Goal: Complete application form: Complete application form

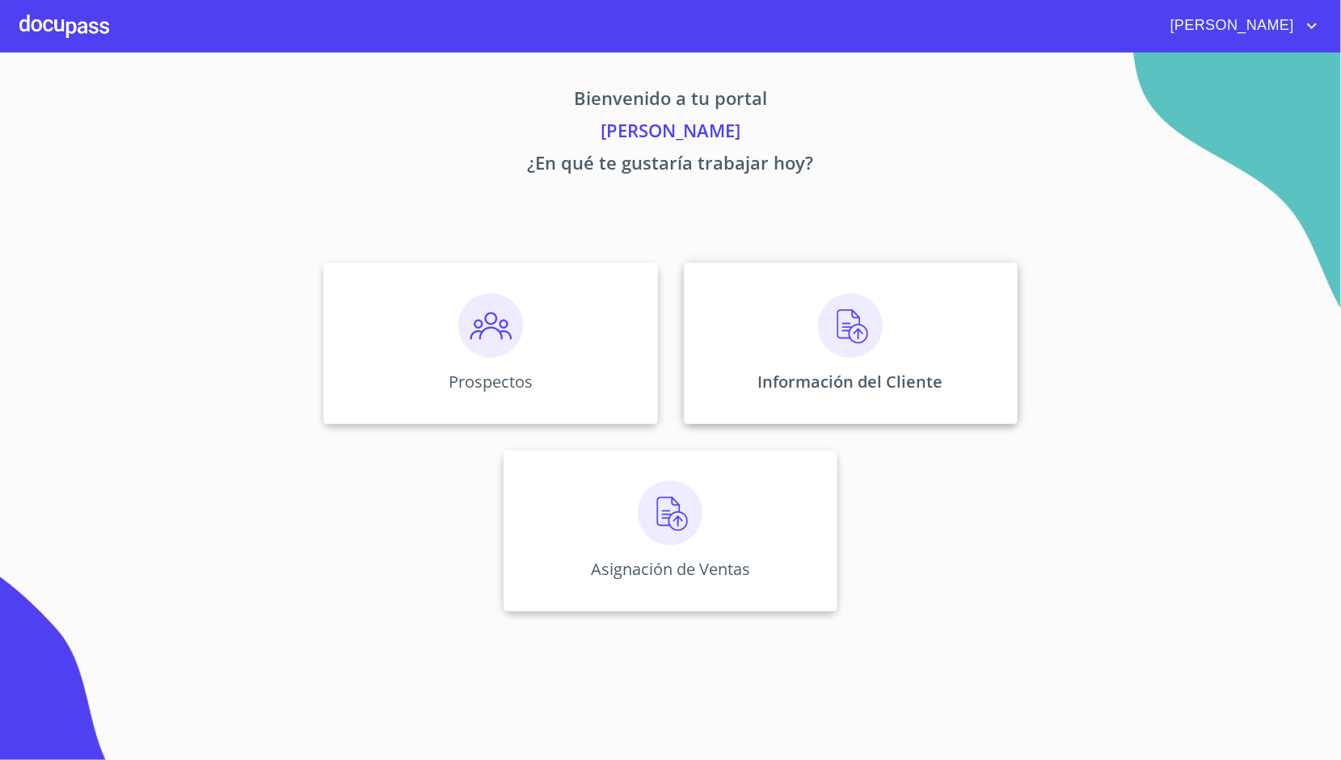
click at [723, 338] on div "Información del Cliente" at bounding box center [851, 344] width 334 height 162
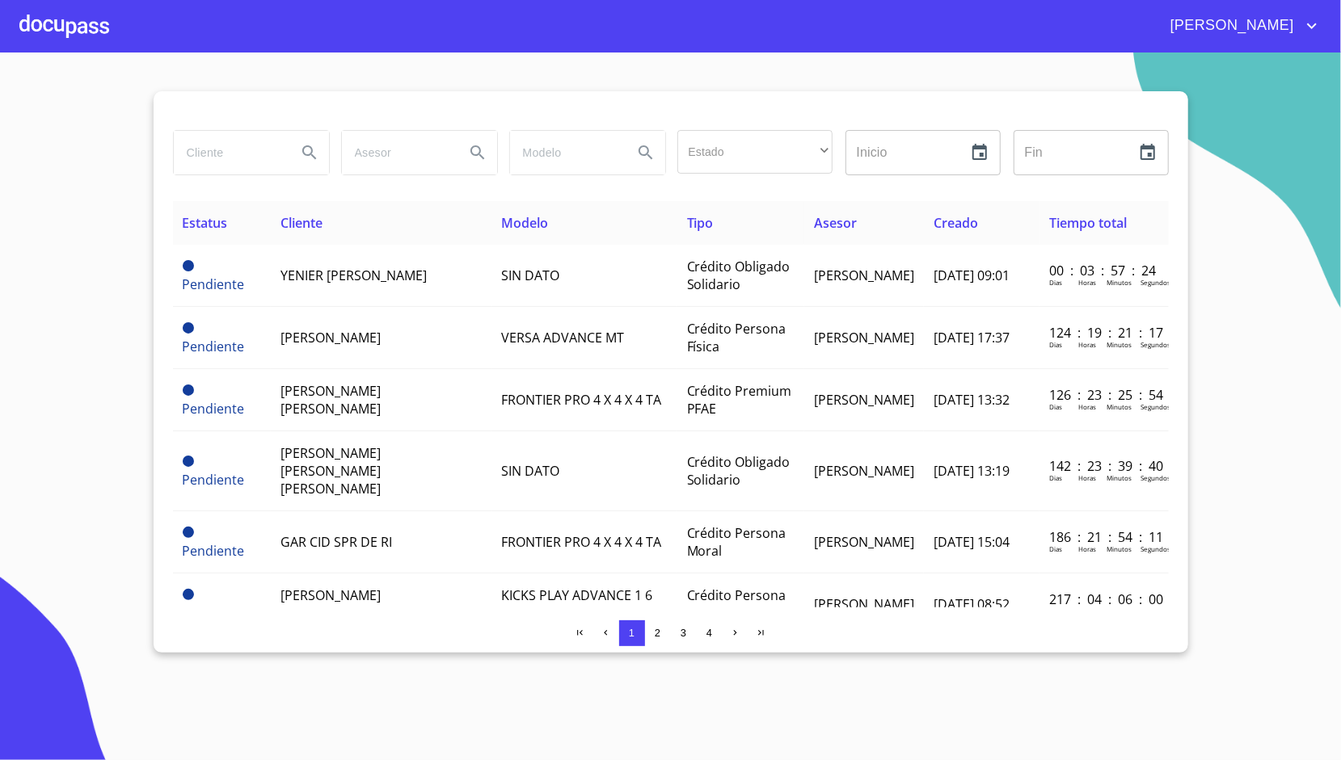
click at [551, 302] on td "SIN DATO" at bounding box center [583, 276] width 185 height 62
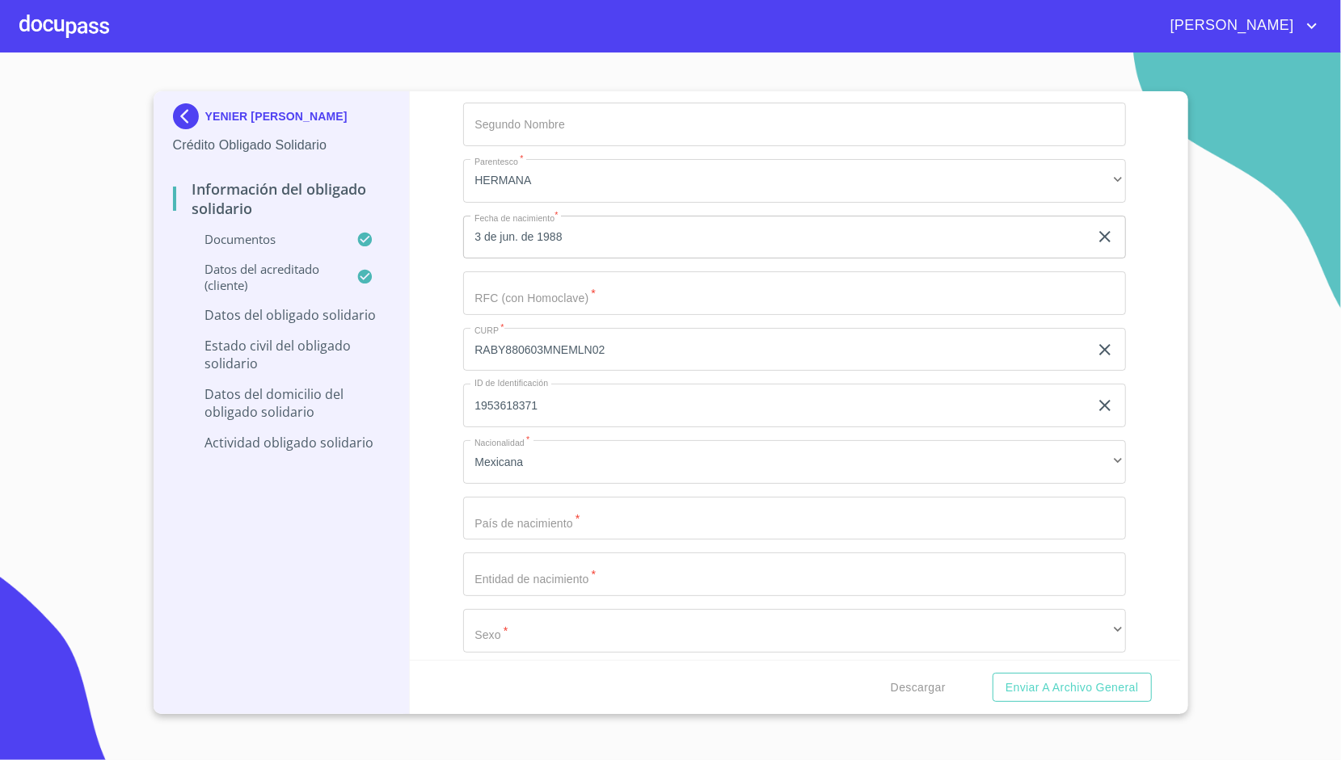
scroll to position [4571, 0]
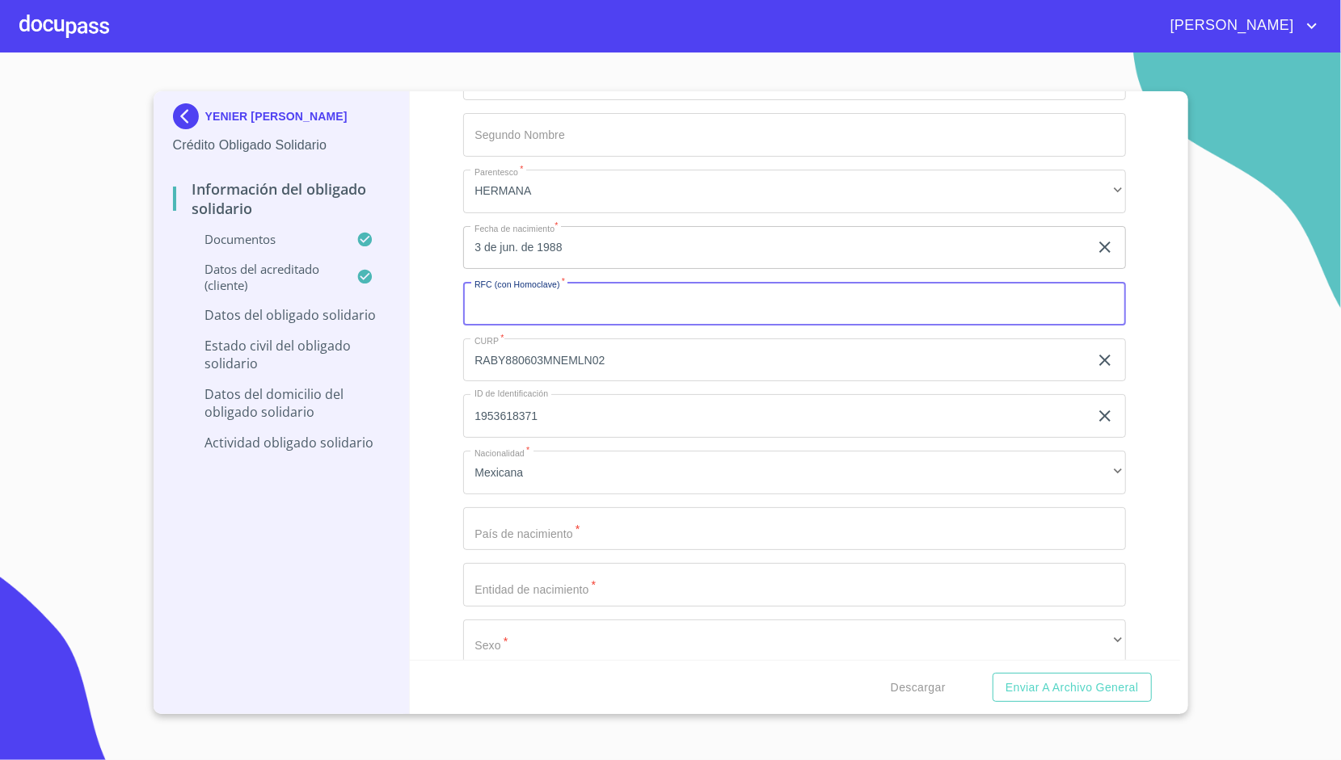
click at [553, 315] on input "Documento de identificación Obligado Solidario.   *" at bounding box center [794, 304] width 663 height 44
paste input "RABY880603NV4"
type input "RABY880603NV4"
click at [415, 374] on div "Información del Obligado Solidario Documentos Documento de identificación Oblig…" at bounding box center [795, 375] width 770 height 569
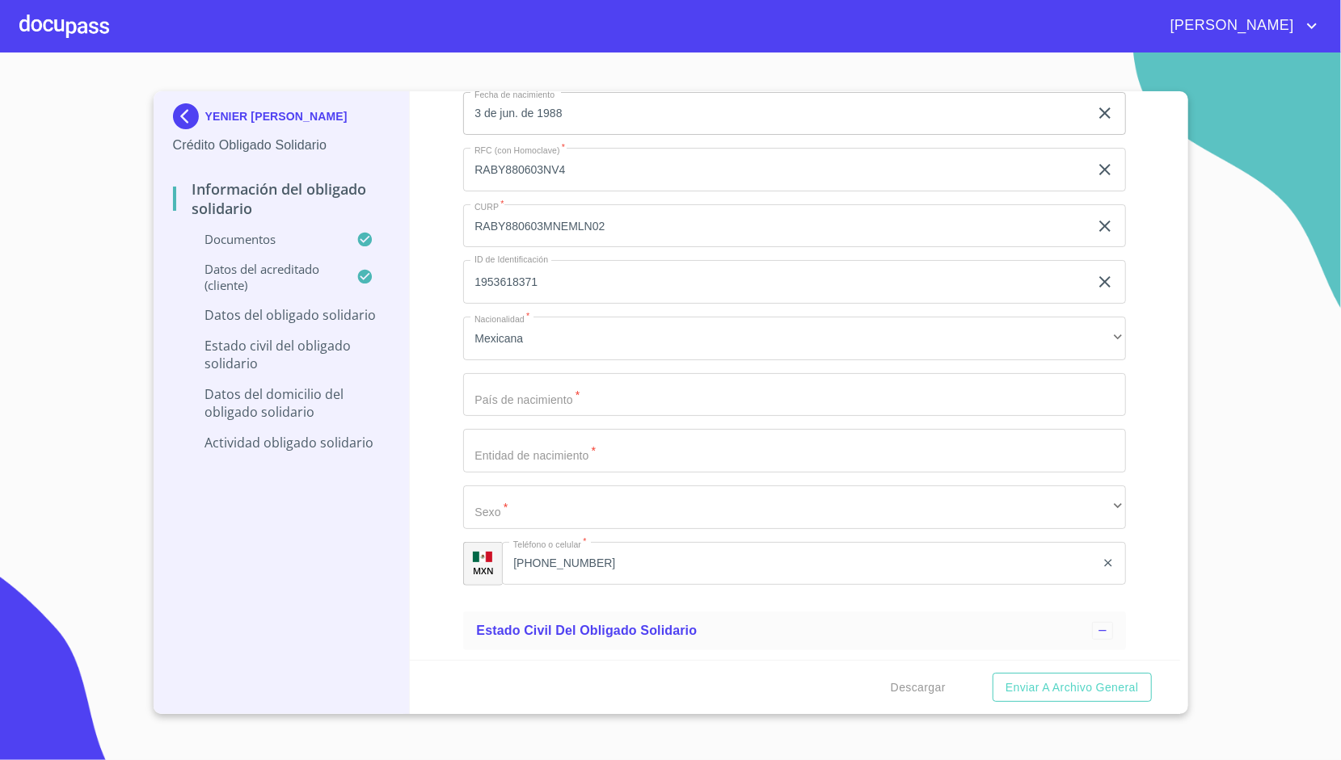
scroll to position [4755, 0]
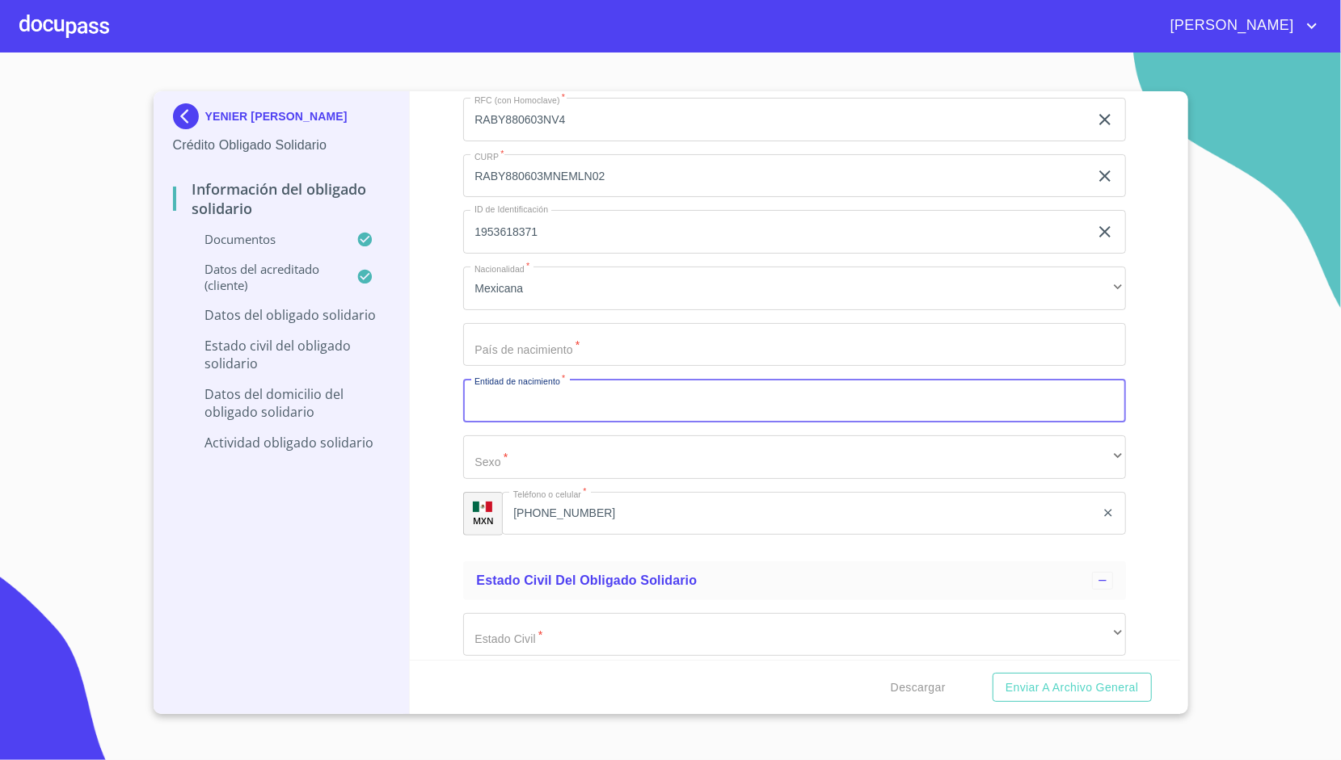
click at [512, 402] on input "Documento de identificación Obligado Solidario.   *" at bounding box center [794, 401] width 663 height 44
type input "jali"
type input "[GEOGRAPHIC_DATA]"
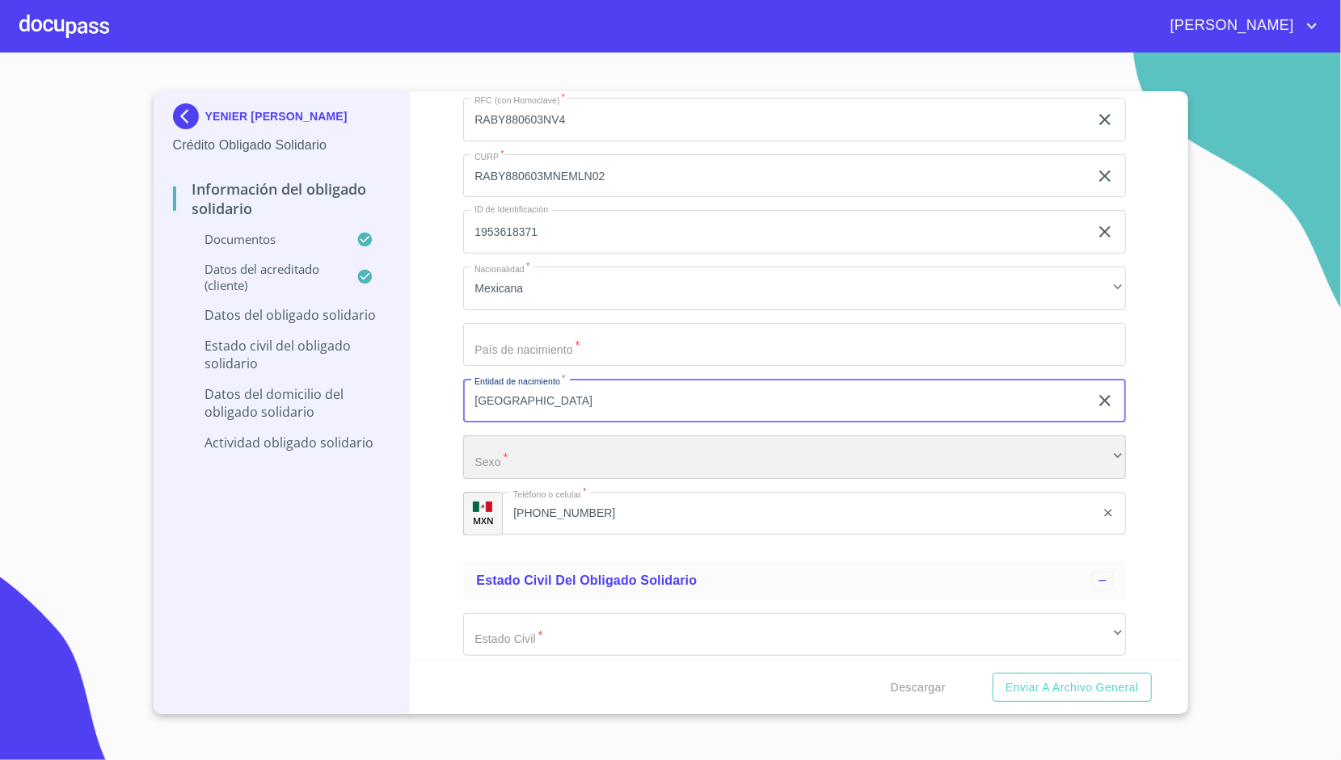
click at [514, 438] on div "​" at bounding box center [794, 458] width 663 height 44
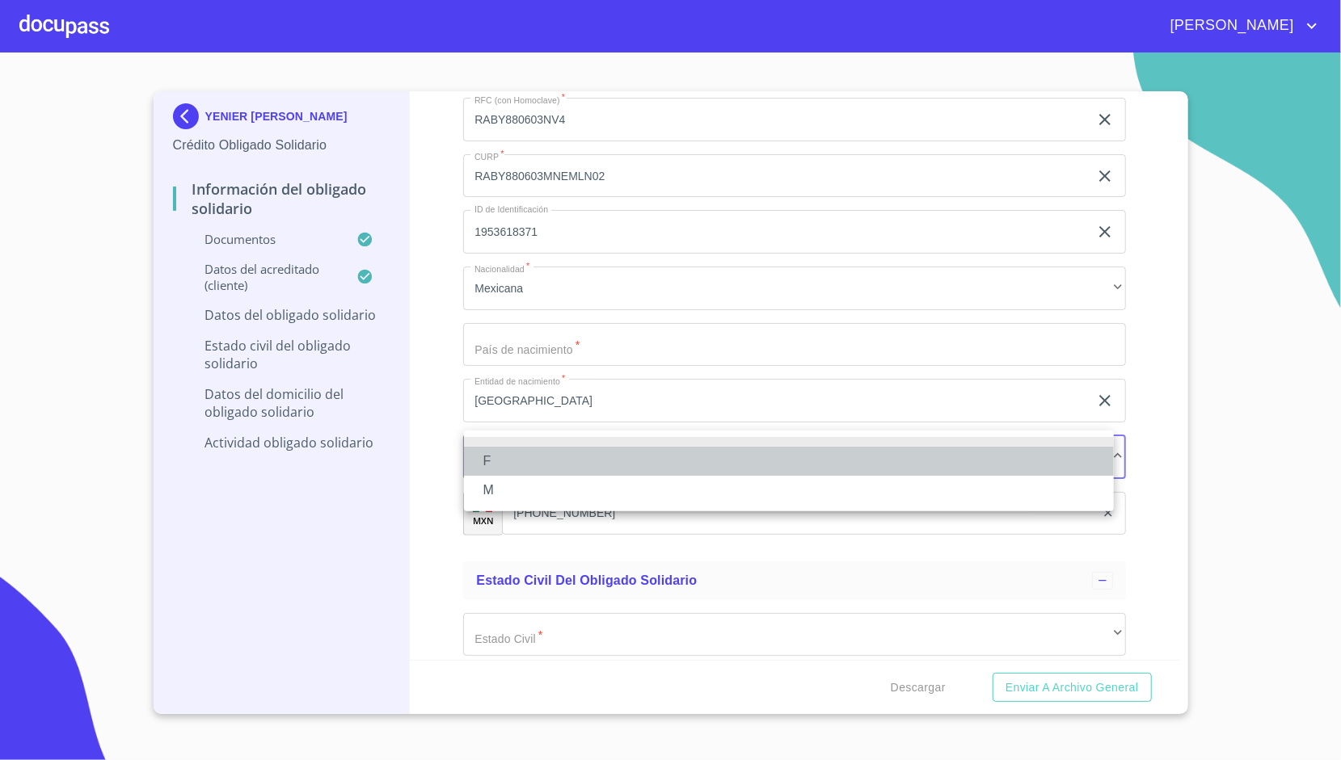
click at [516, 455] on li "F" at bounding box center [789, 461] width 650 height 29
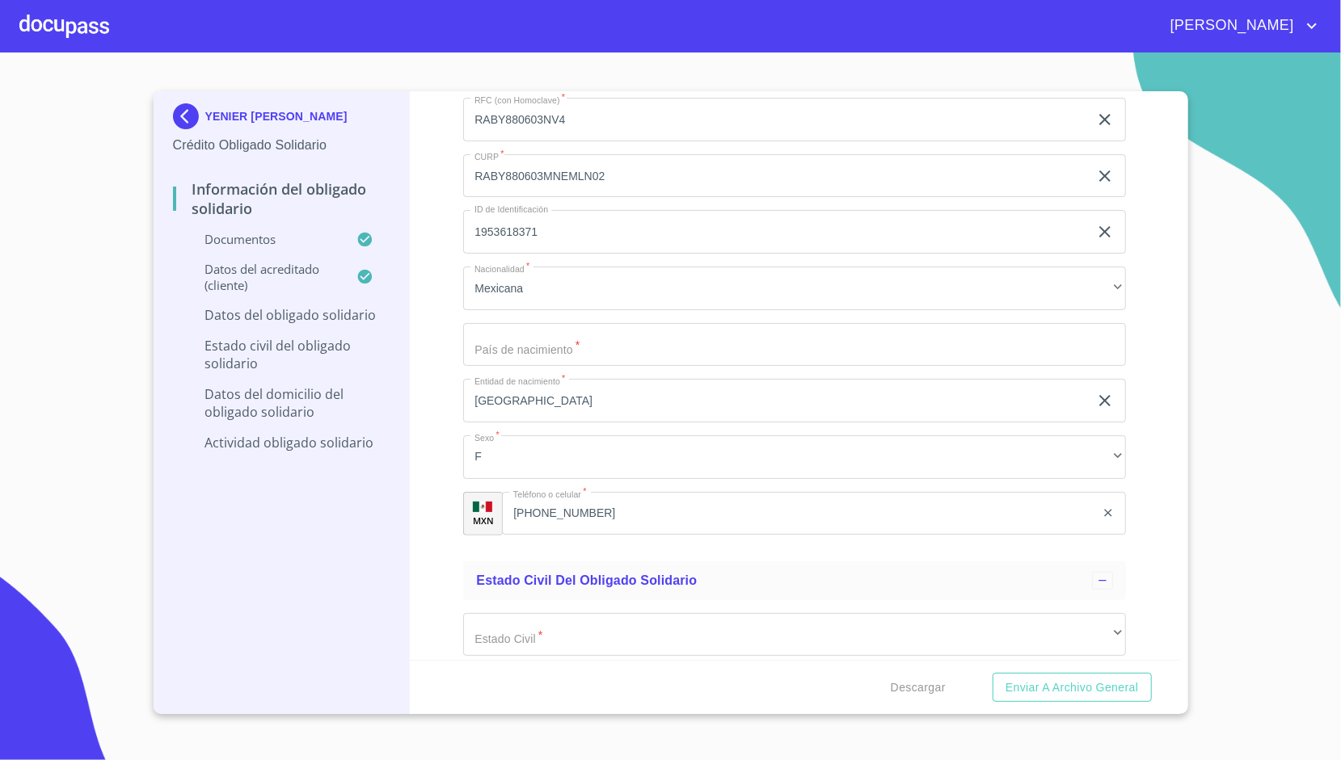
click at [435, 461] on div "Información del Obligado Solidario Documentos Documento de identificación Oblig…" at bounding box center [795, 375] width 770 height 569
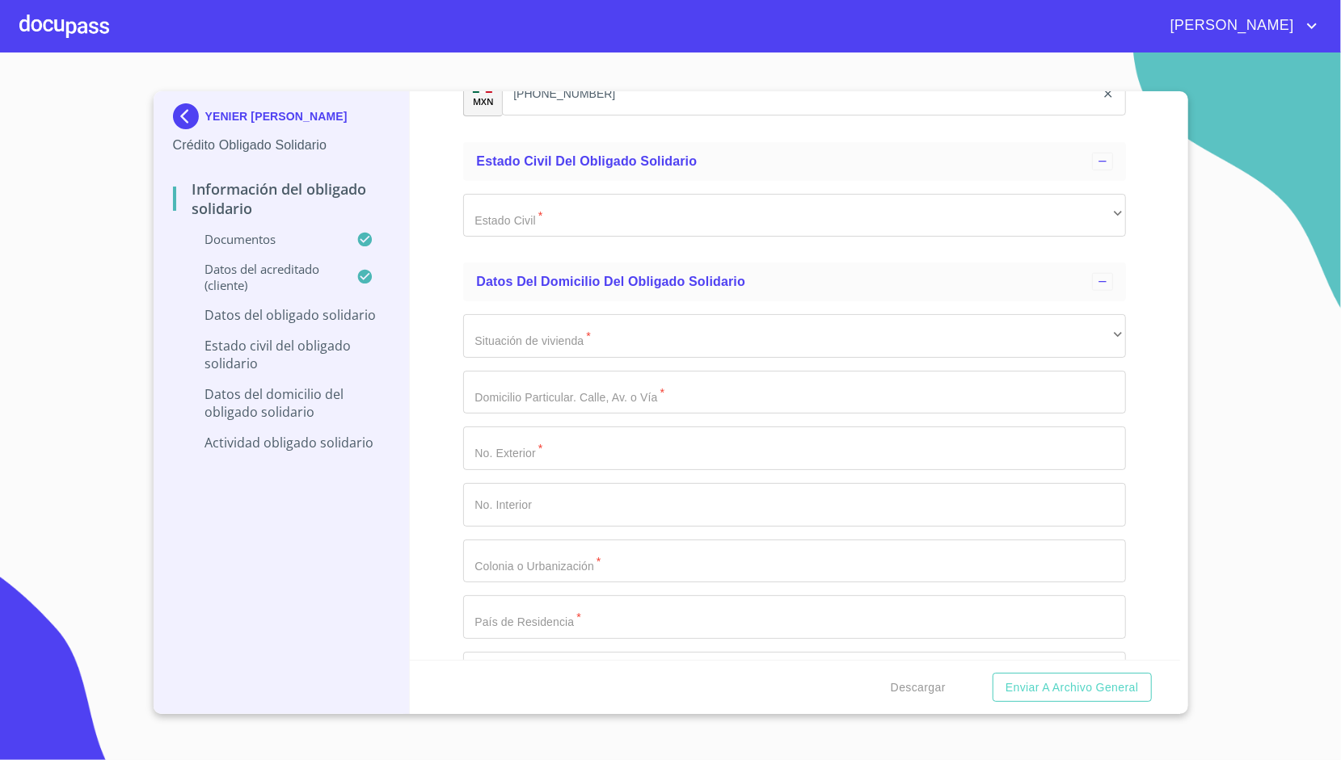
scroll to position [5234, 0]
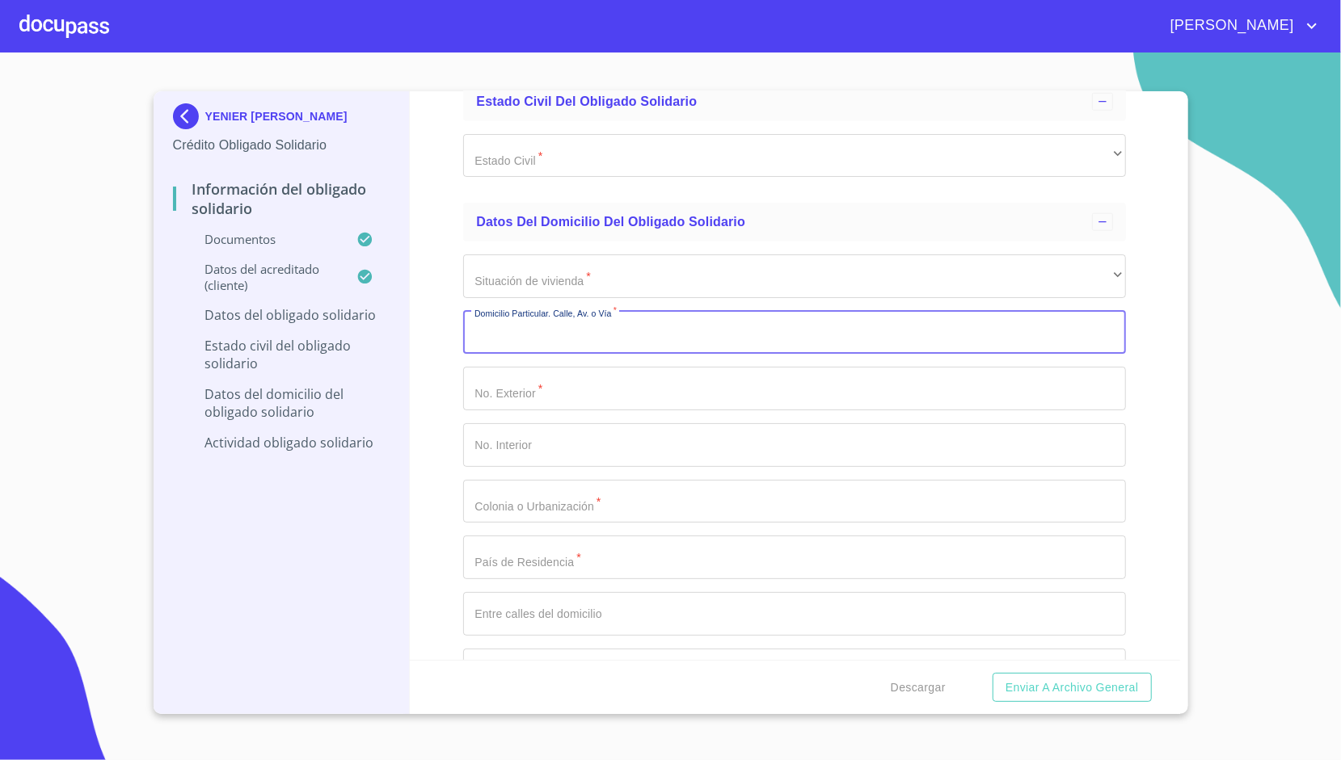
click at [540, 318] on input "Documento de identificación Obligado Solidario.   *" at bounding box center [794, 333] width 663 height 44
paste input "AV FEDERALISMO"
type input "AV FEDERALISMO"
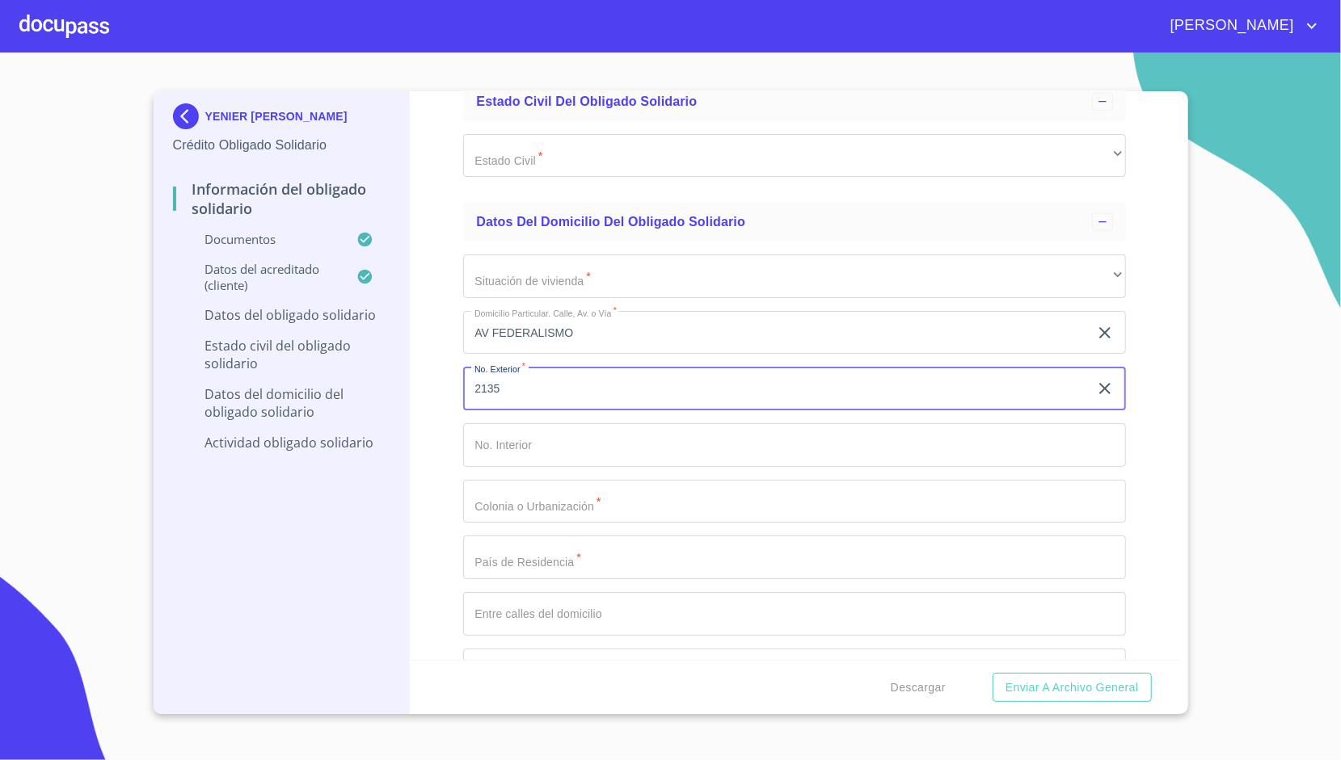
type input "2135"
type input "75"
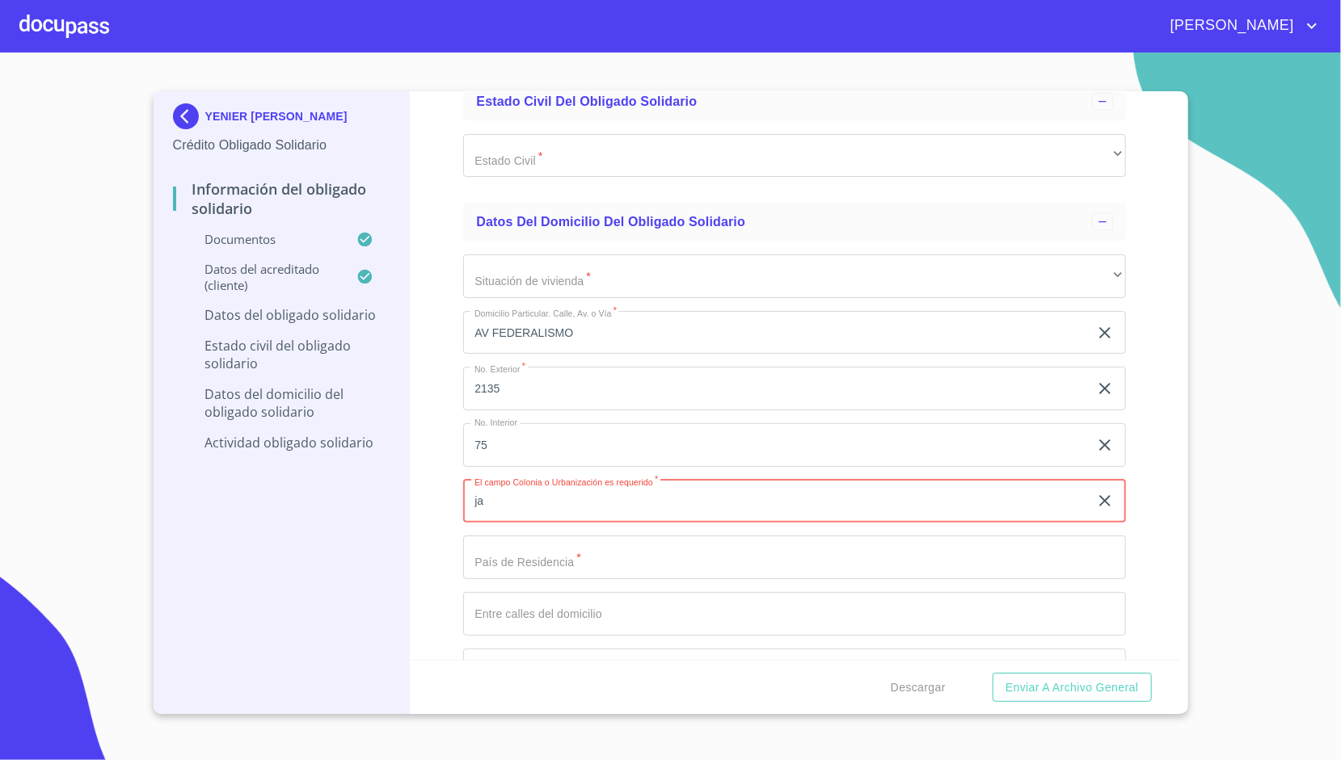
type input "j"
type input "JARDINES DEL COUNTRY"
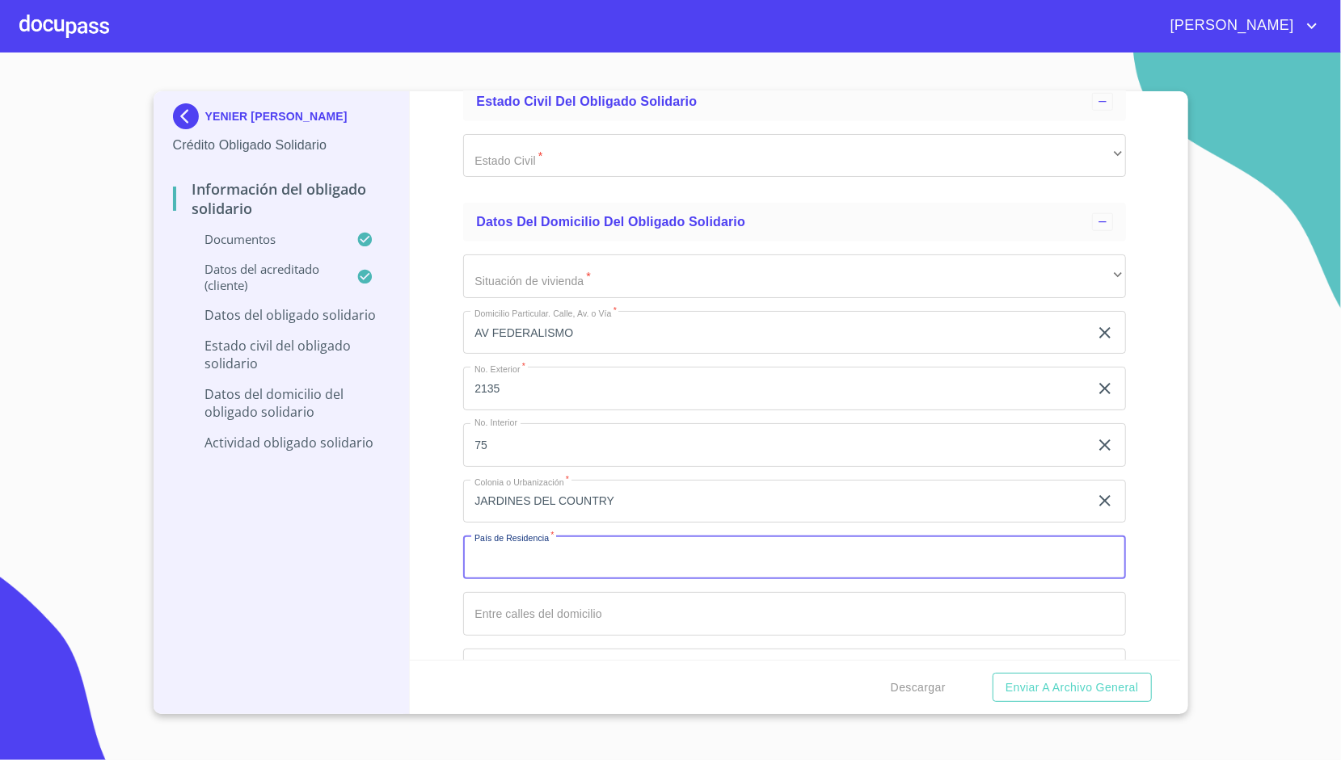
click at [508, 555] on input "Documento de identificación Obligado Solidario.   *" at bounding box center [794, 558] width 663 height 44
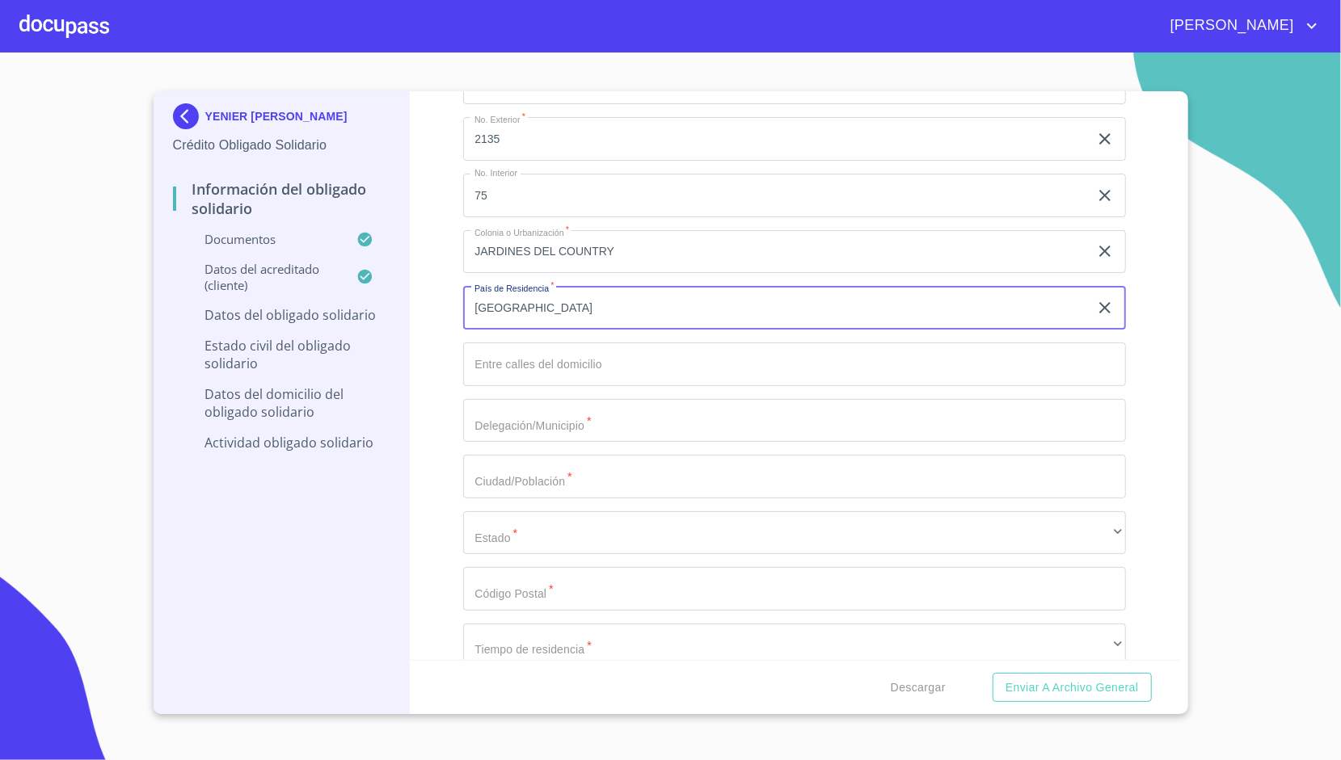
scroll to position [5485, 0]
type input "[GEOGRAPHIC_DATA]"
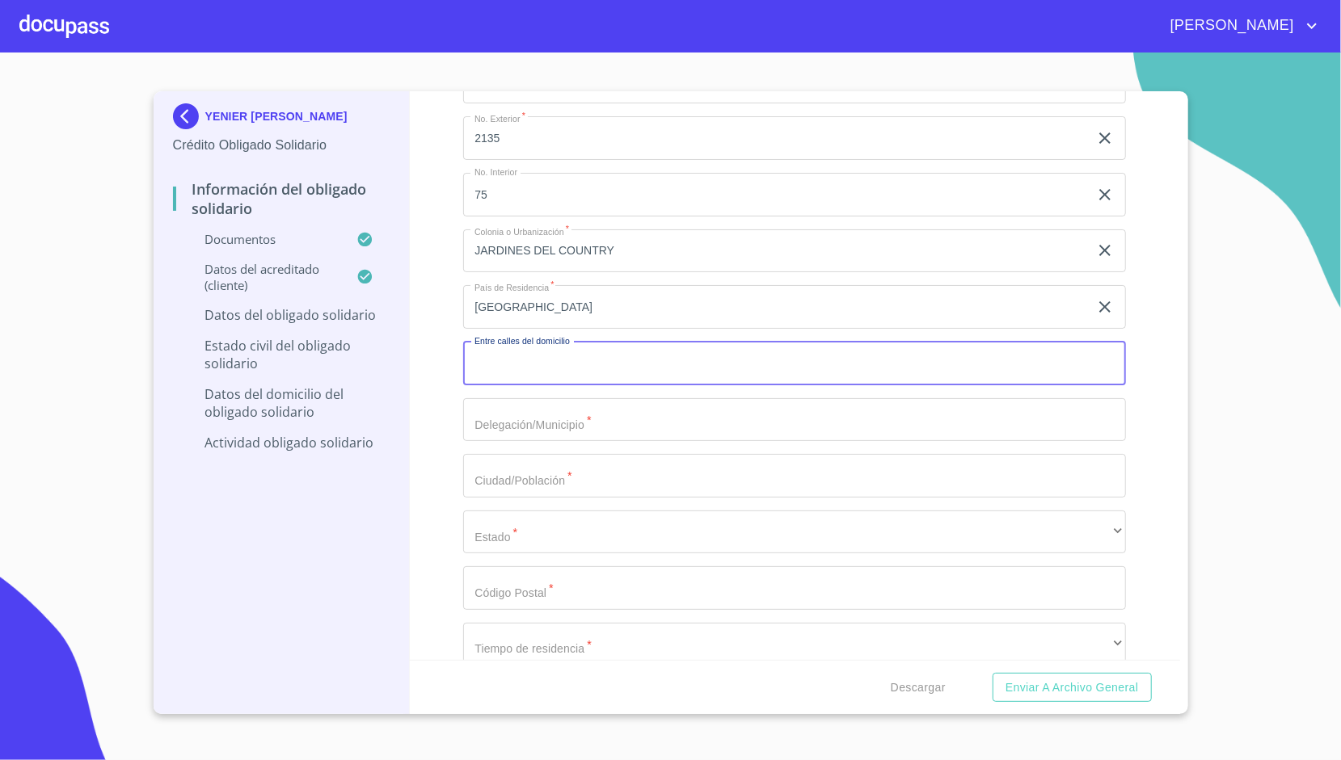
click at [503, 357] on input "Documento de identificación Obligado Solidario.   *" at bounding box center [794, 364] width 663 height 44
paste input "[PERSON_NAME] [PERSON_NAME] V"
click at [427, 338] on div "Información del Obligado Solidario Documentos Documento de identificación Oblig…" at bounding box center [795, 375] width 770 height 569
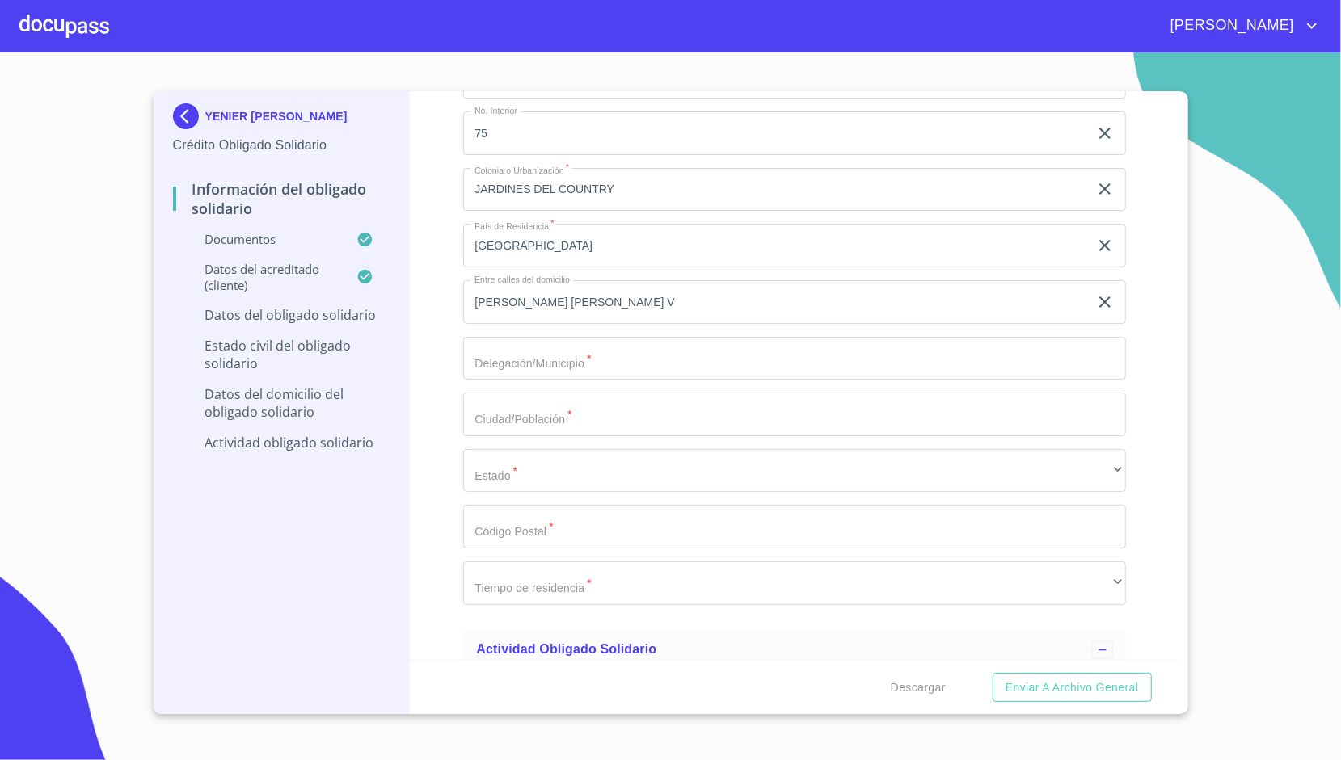
scroll to position [5551, 0]
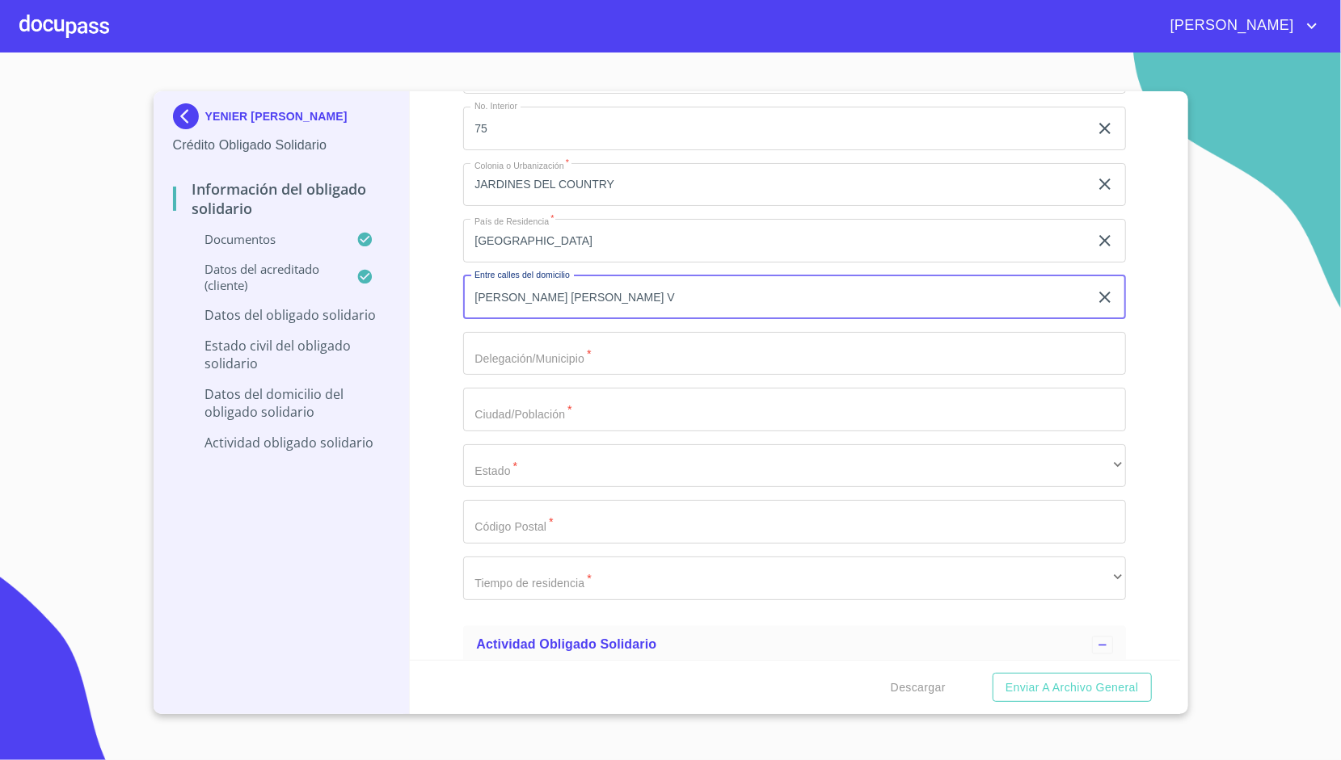
click at [573, 292] on input "[PERSON_NAME] [PERSON_NAME] V" at bounding box center [775, 298] width 625 height 44
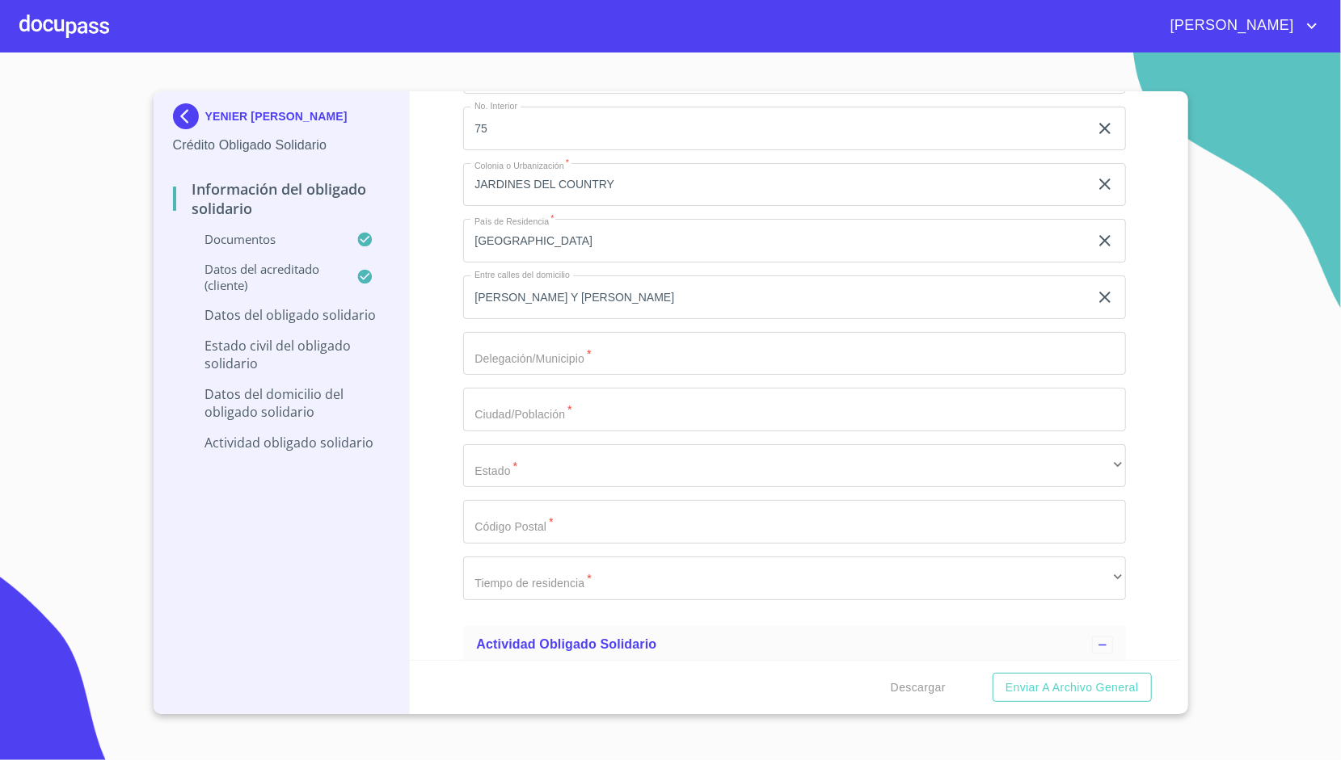
click at [433, 309] on div "Información del Obligado Solidario Documentos Documento de identificación Oblig…" at bounding box center [795, 375] width 770 height 569
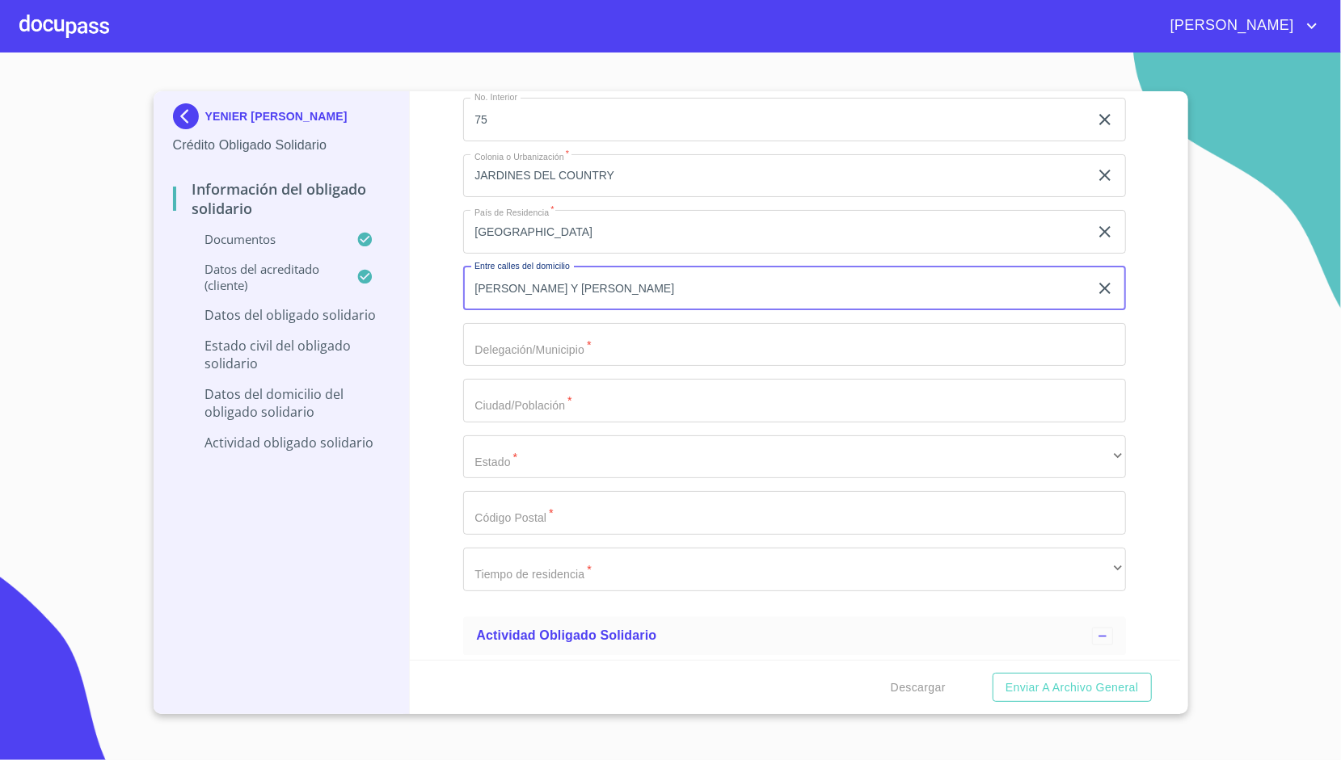
click at [577, 279] on input "[PERSON_NAME] Y [PERSON_NAME]" at bounding box center [775, 289] width 625 height 44
type input "[PERSON_NAME] [PERSON_NAME] V"
click at [444, 320] on div "Información del Obligado Solidario Documentos Documento de identificación Oblig…" at bounding box center [795, 375] width 770 height 569
click at [504, 323] on input "Documento de identificación Obligado Solidario.   *" at bounding box center [794, 345] width 663 height 44
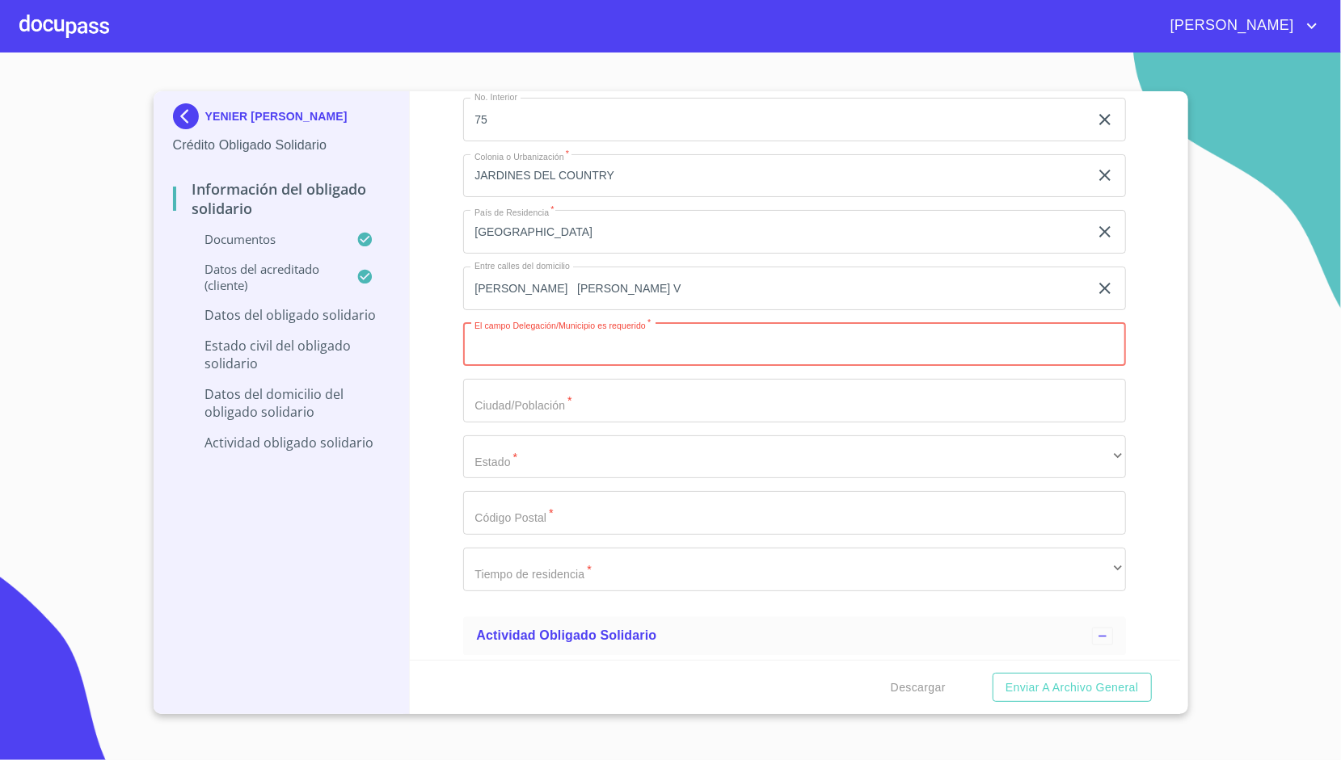
click at [504, 323] on input "Documento de identificación Obligado Solidario.   *" at bounding box center [794, 345] width 663 height 44
type input "[GEOGRAPHIC_DATA]"
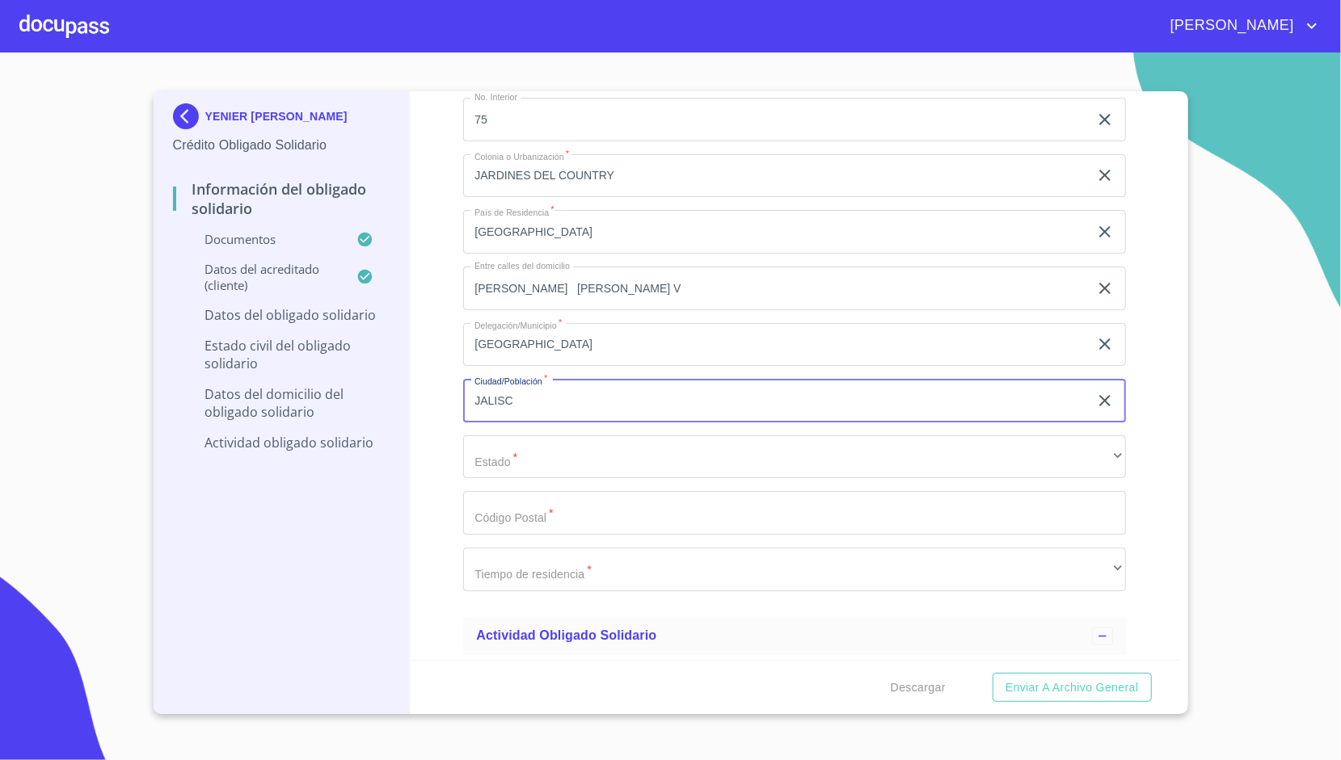
type input "[GEOGRAPHIC_DATA]"
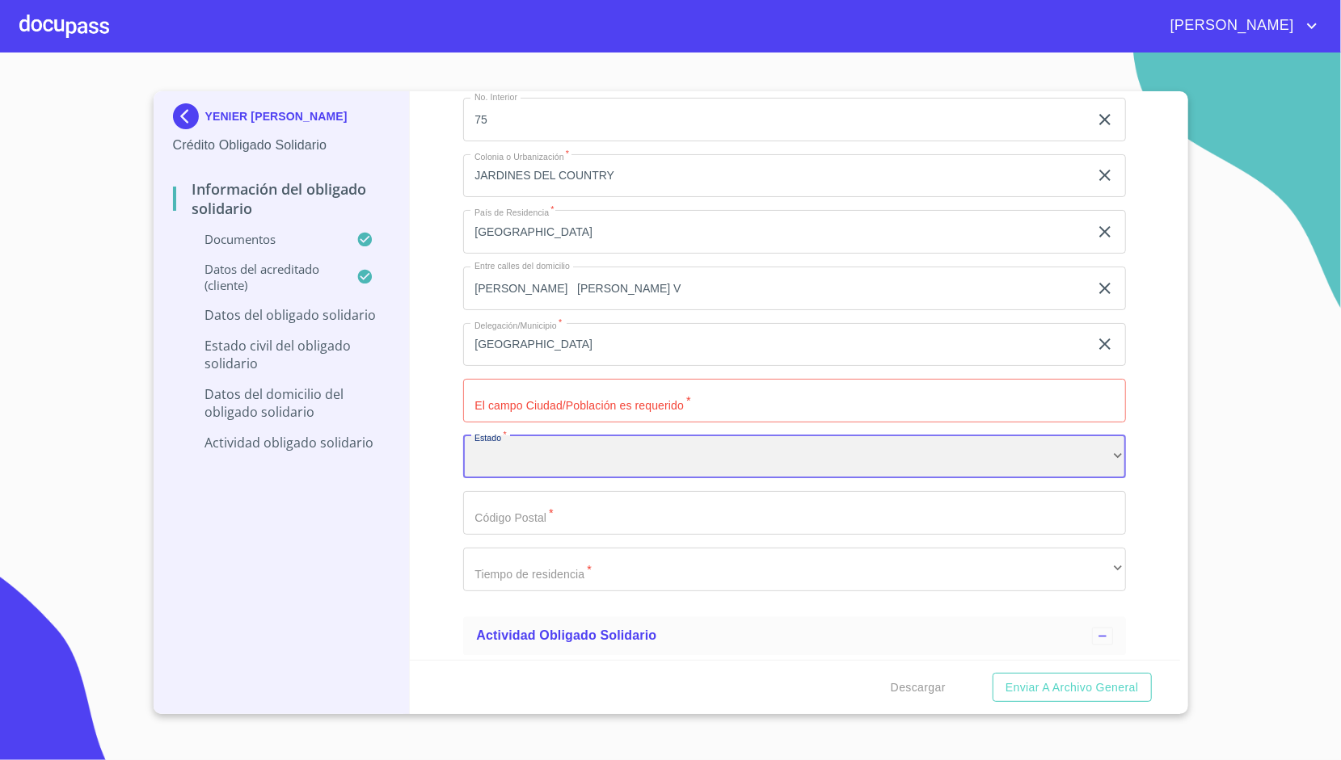
click at [506, 447] on div "​" at bounding box center [794, 458] width 663 height 44
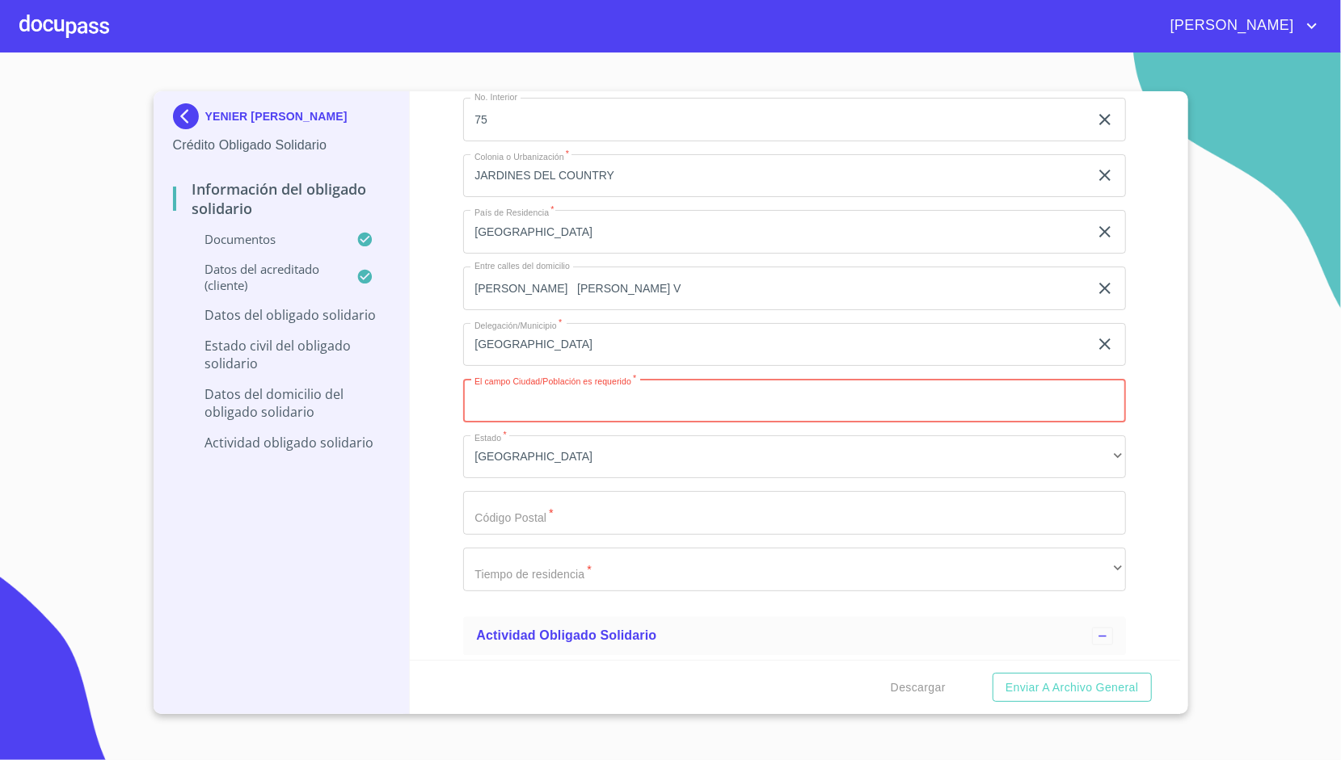
click at [512, 385] on input "Documento de identificación Obligado Solidario.   *" at bounding box center [794, 401] width 663 height 44
type input "[GEOGRAPHIC_DATA]"
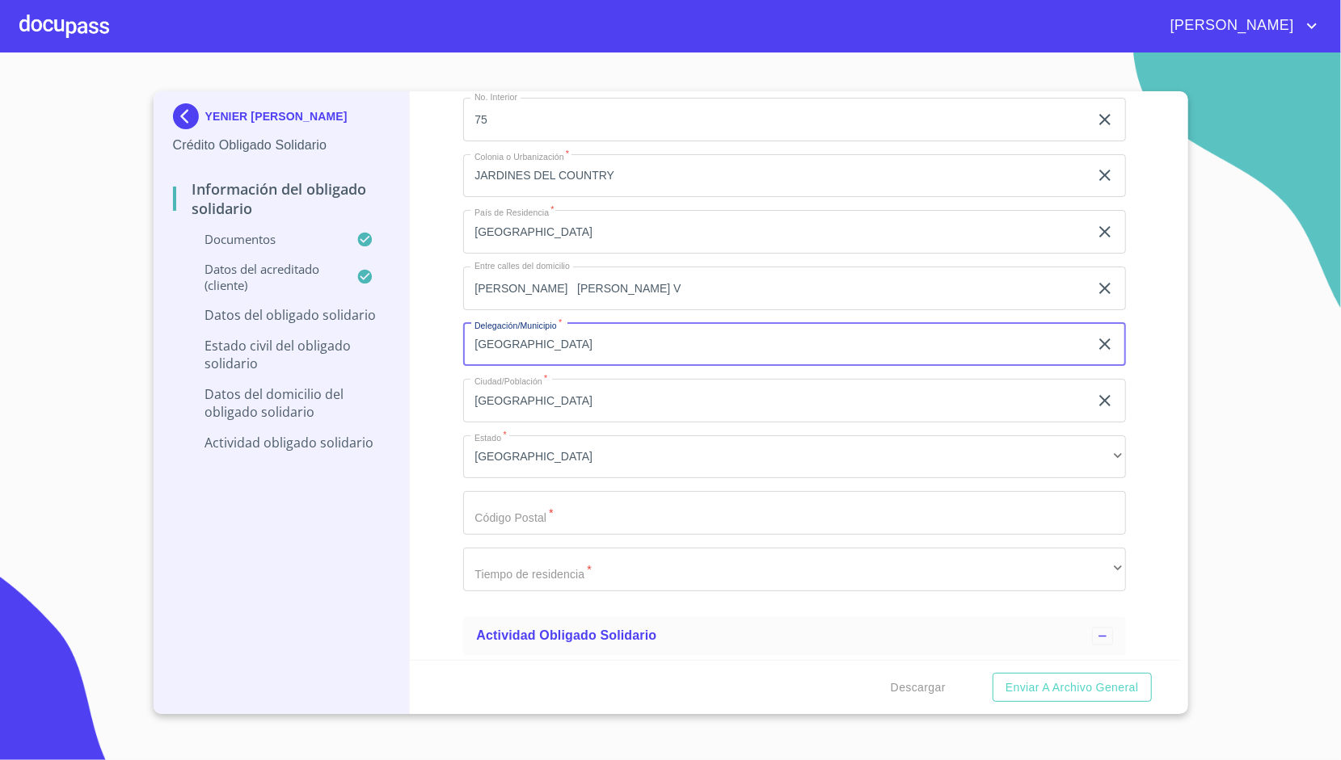
type input "H"
type input "[GEOGRAPHIC_DATA]"
click at [453, 339] on div "Información del Obligado Solidario Documentos Documento de identificación Oblig…" at bounding box center [795, 375] width 770 height 569
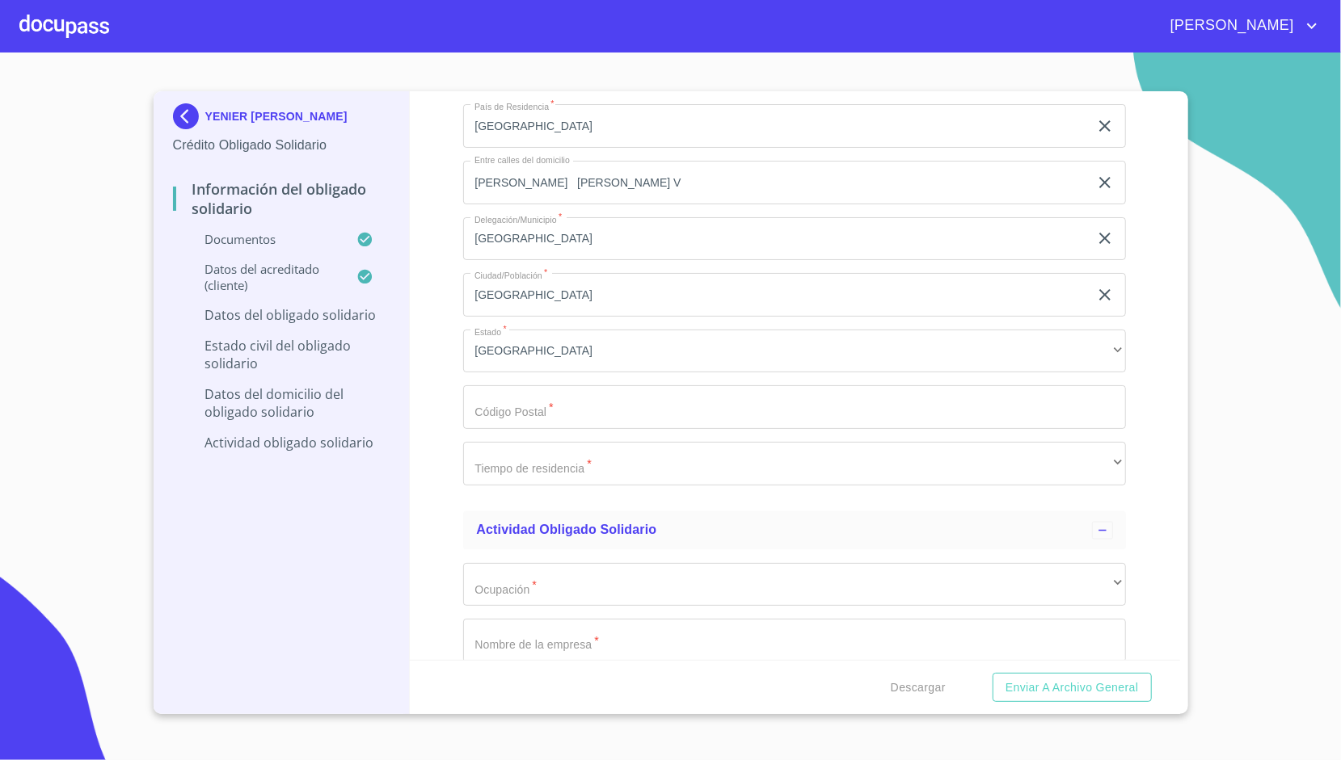
scroll to position [5672, 0]
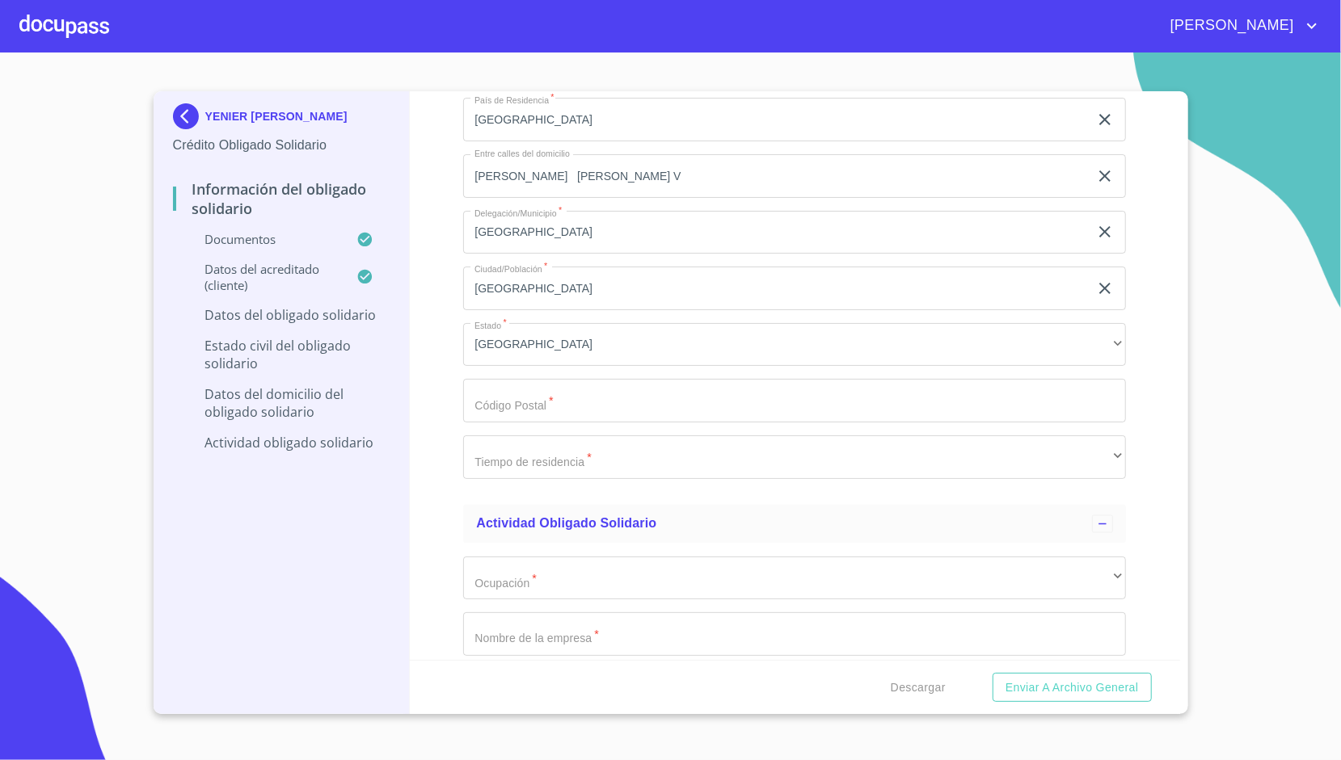
click at [524, 398] on input "Documento de identificación Obligado Solidario.   *" at bounding box center [794, 401] width 663 height 44
type input "44210"
click at [440, 452] on div "Información del Obligado Solidario Documentos Documento de identificación Oblig…" at bounding box center [795, 375] width 770 height 569
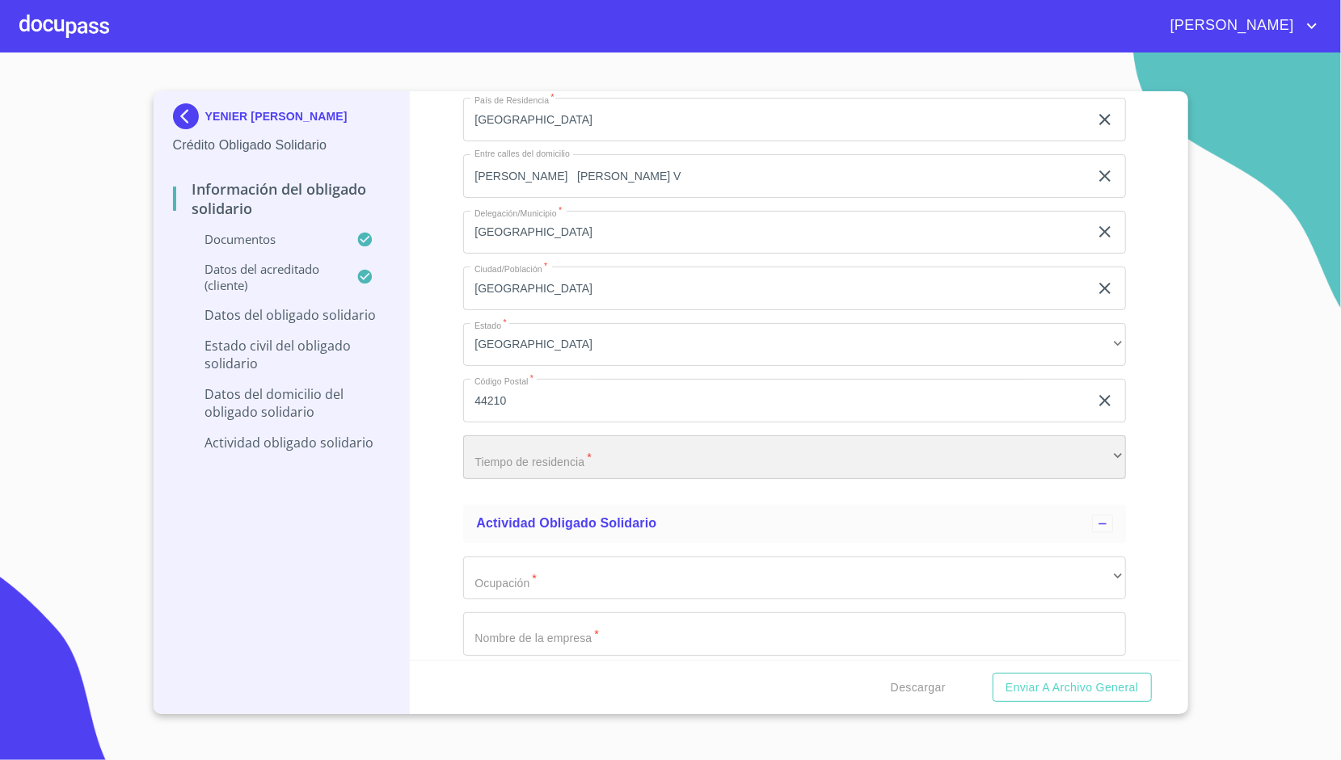
click at [467, 454] on div "​" at bounding box center [794, 458] width 663 height 44
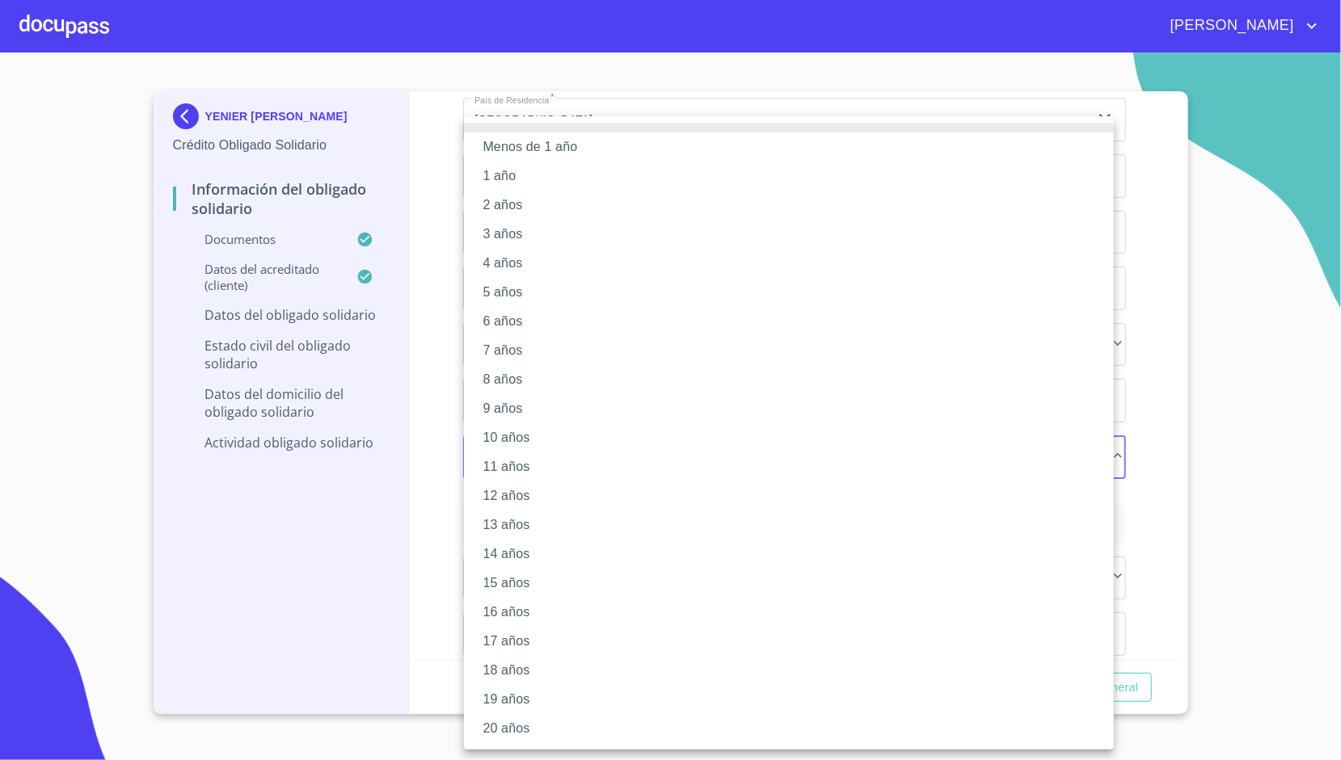
click at [432, 428] on div at bounding box center [670, 380] width 1341 height 760
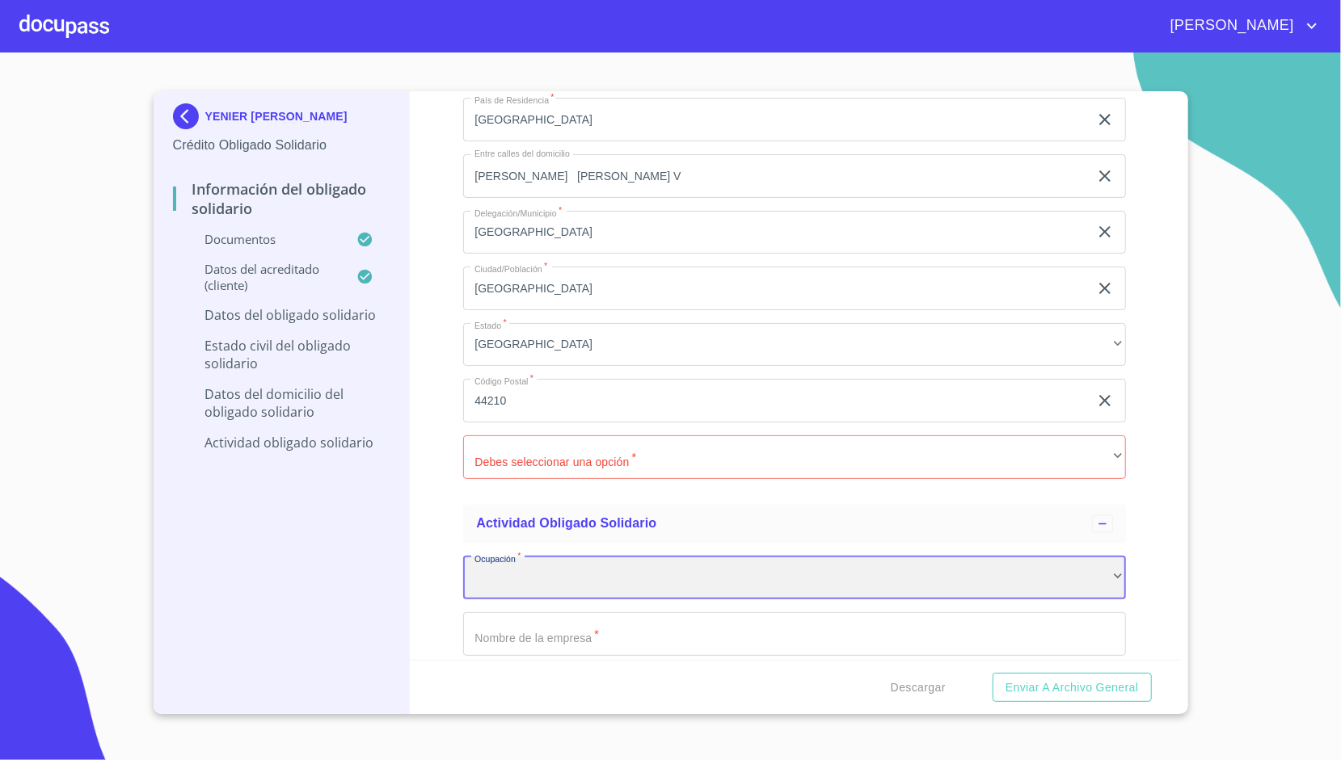
click at [493, 579] on div "​" at bounding box center [794, 579] width 663 height 44
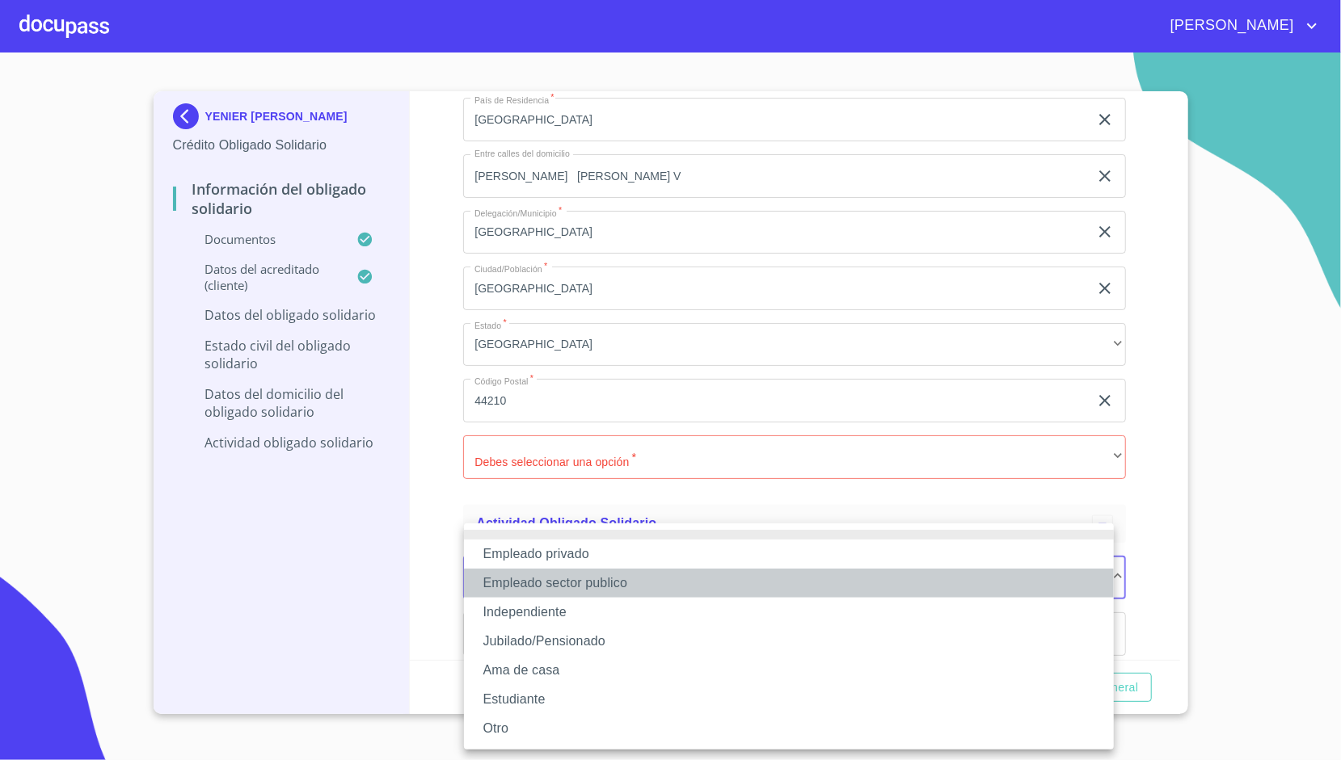
click at [574, 575] on li "Empleado sector publico" at bounding box center [789, 583] width 650 height 29
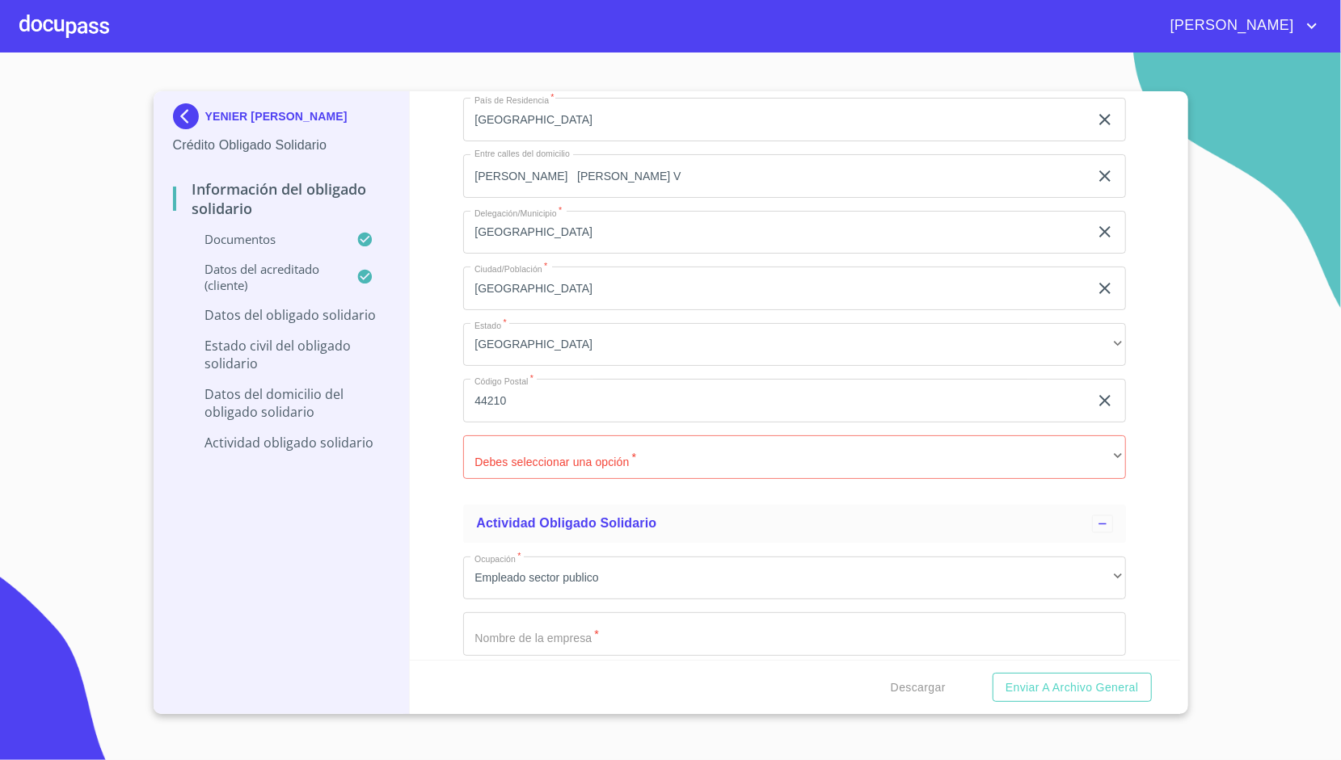
click at [425, 550] on div "Información del Obligado Solidario Documentos Documento de identificación Oblig…" at bounding box center [795, 375] width 770 height 569
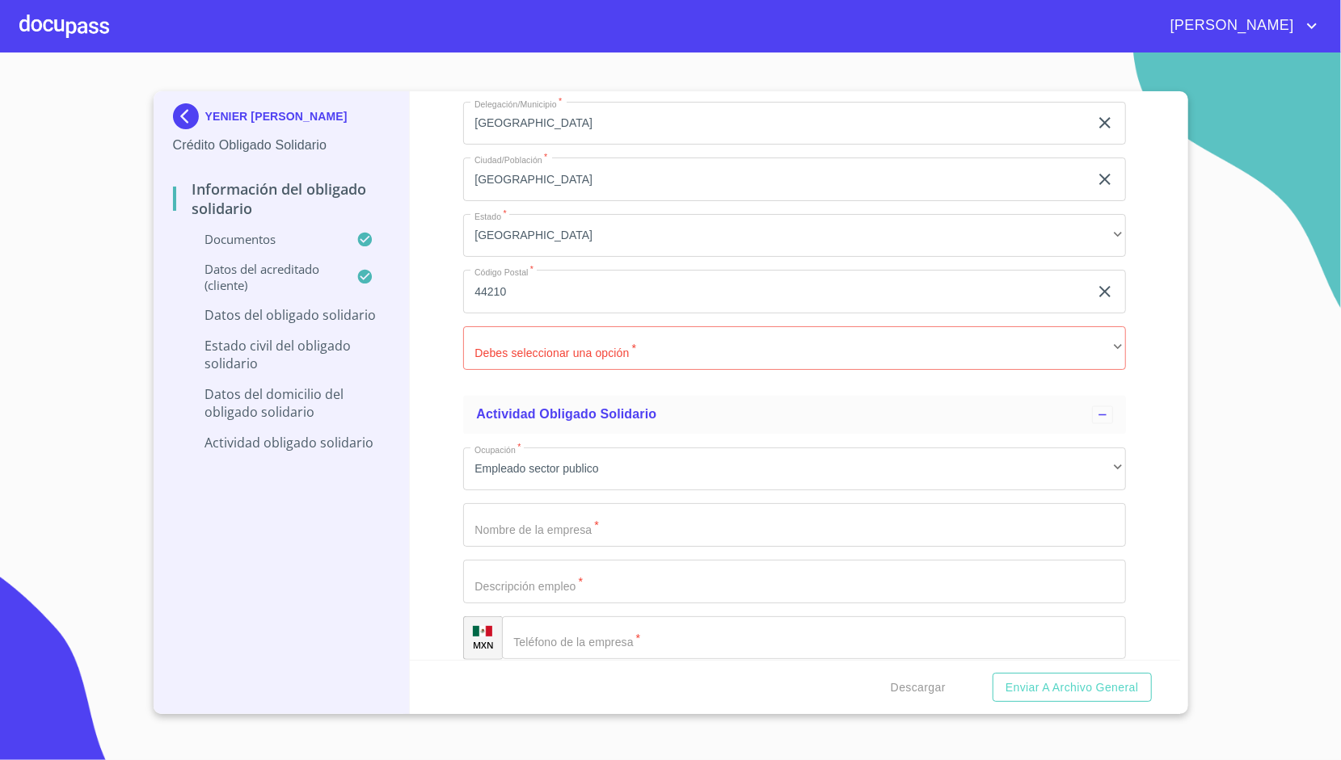
scroll to position [5860, 0]
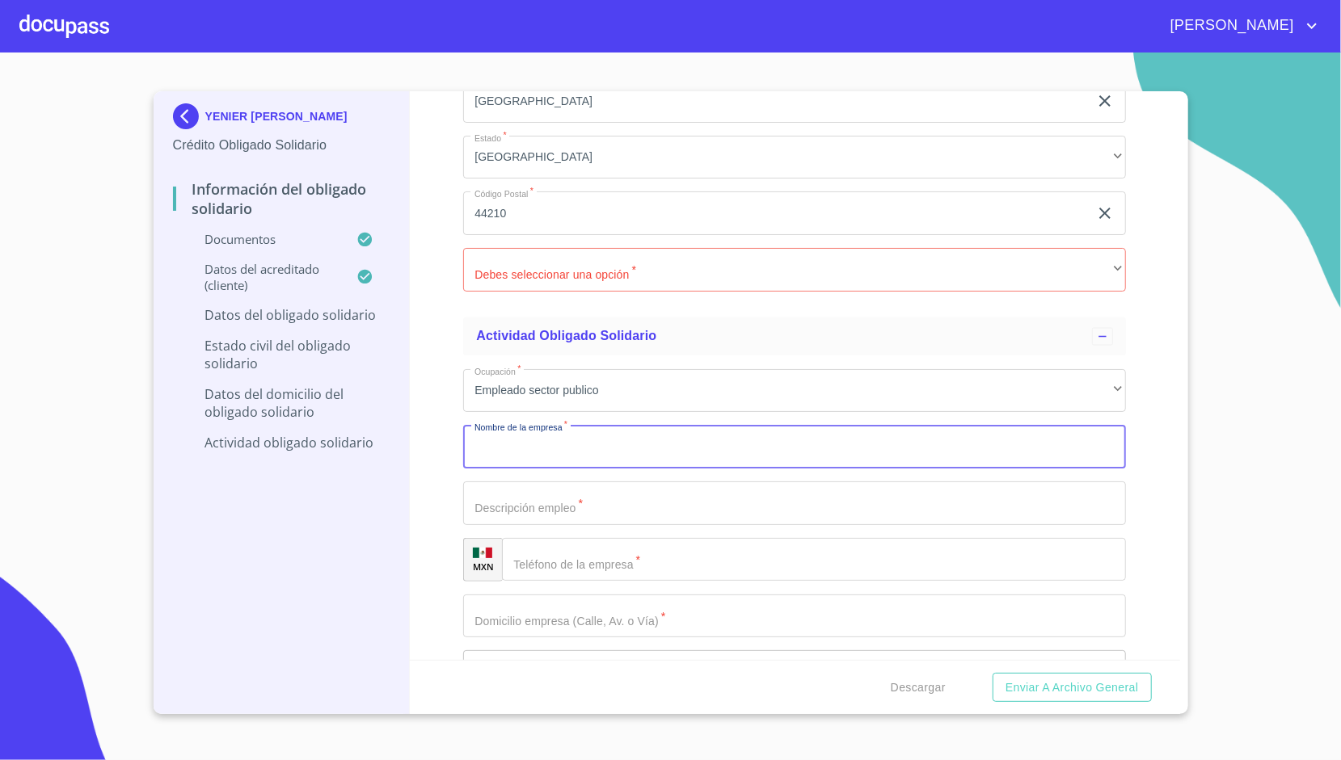
click at [548, 457] on input "Documento de identificación Obligado Solidario.   *" at bounding box center [794, 447] width 663 height 44
type input "IMSS"
click at [418, 385] on div "Información del Obligado Solidario Documentos Documento de identificación Oblig…" at bounding box center [795, 375] width 770 height 569
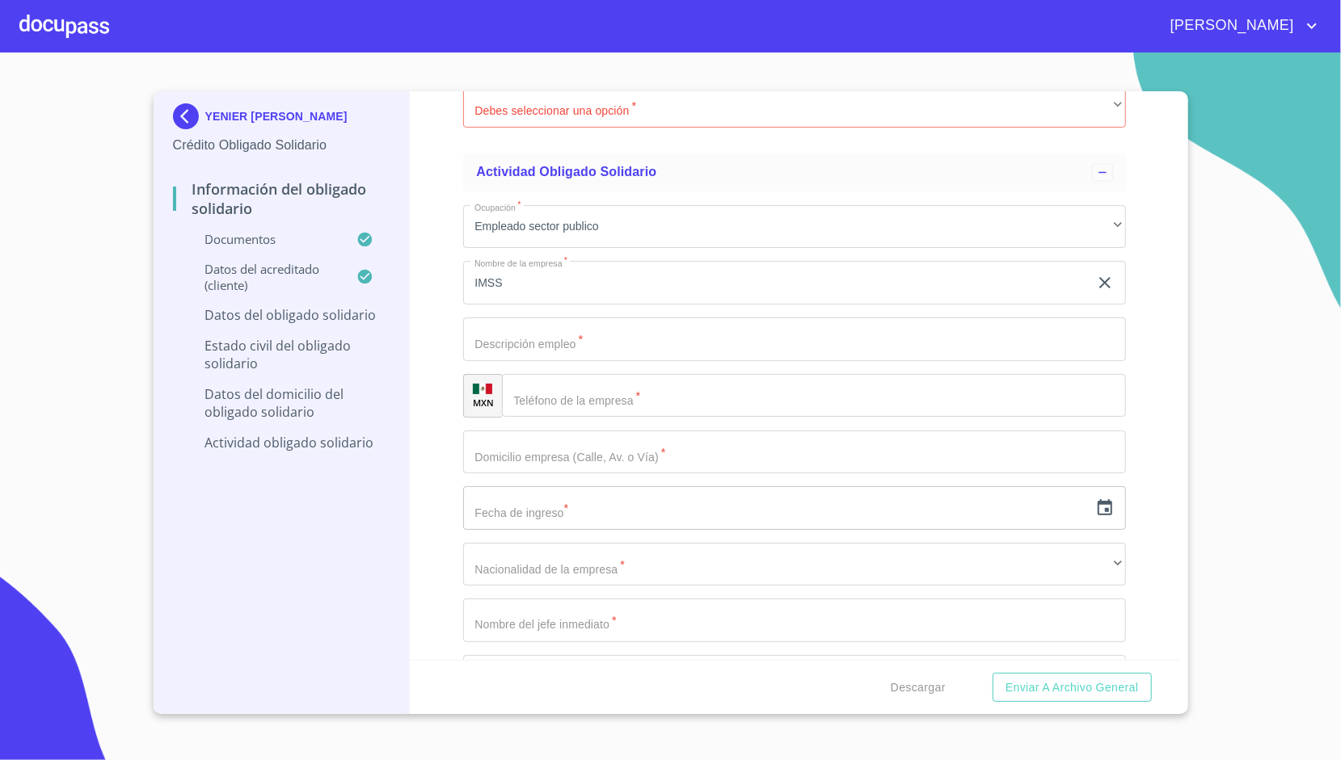
scroll to position [6026, 0]
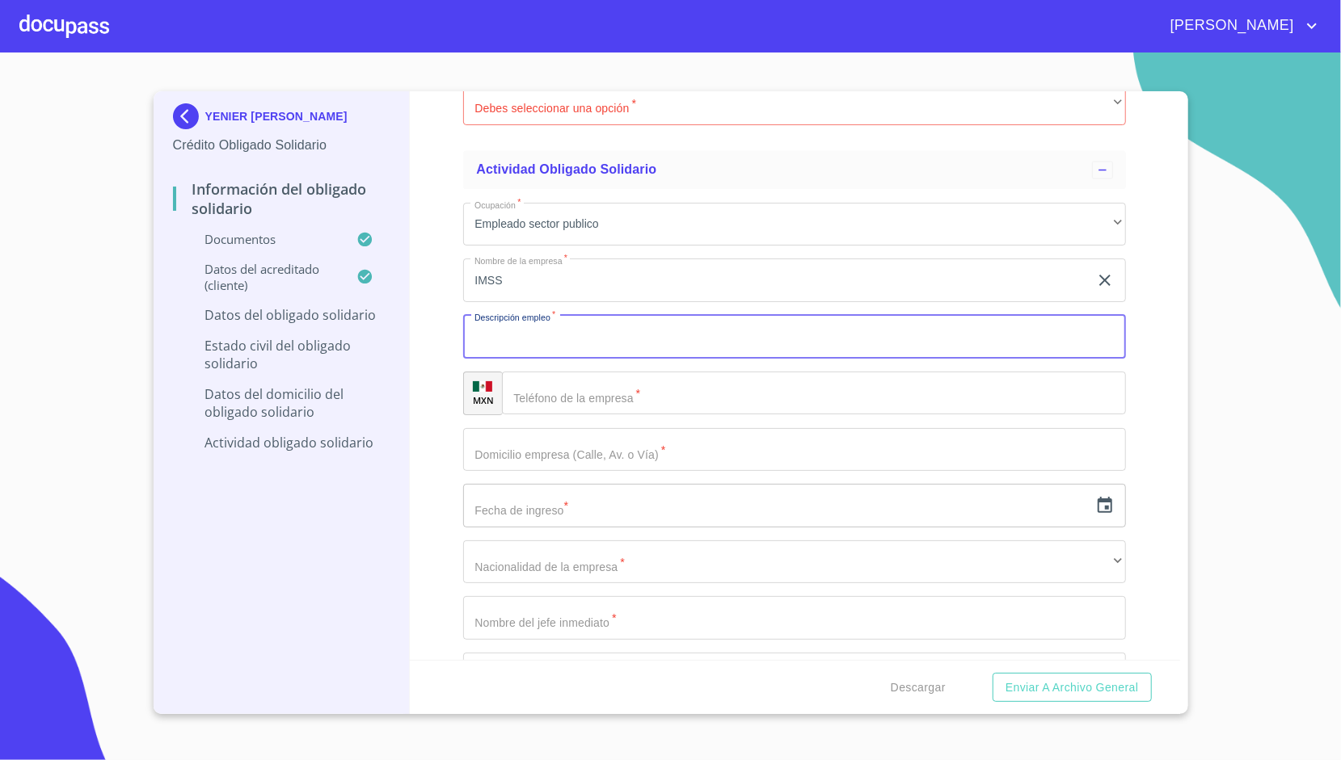
click at [579, 346] on input "Documento de identificación Obligado Solidario.   *" at bounding box center [794, 337] width 663 height 44
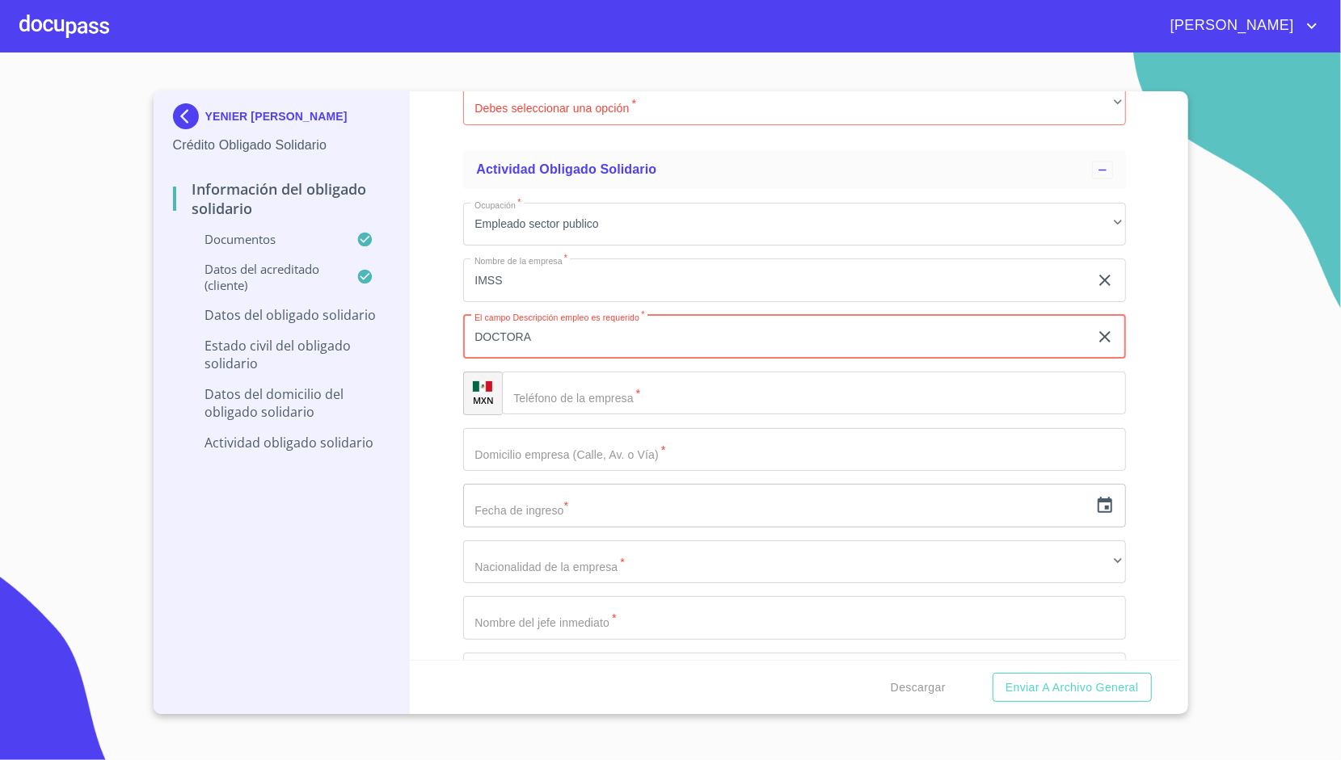
type input "DOCTORA"
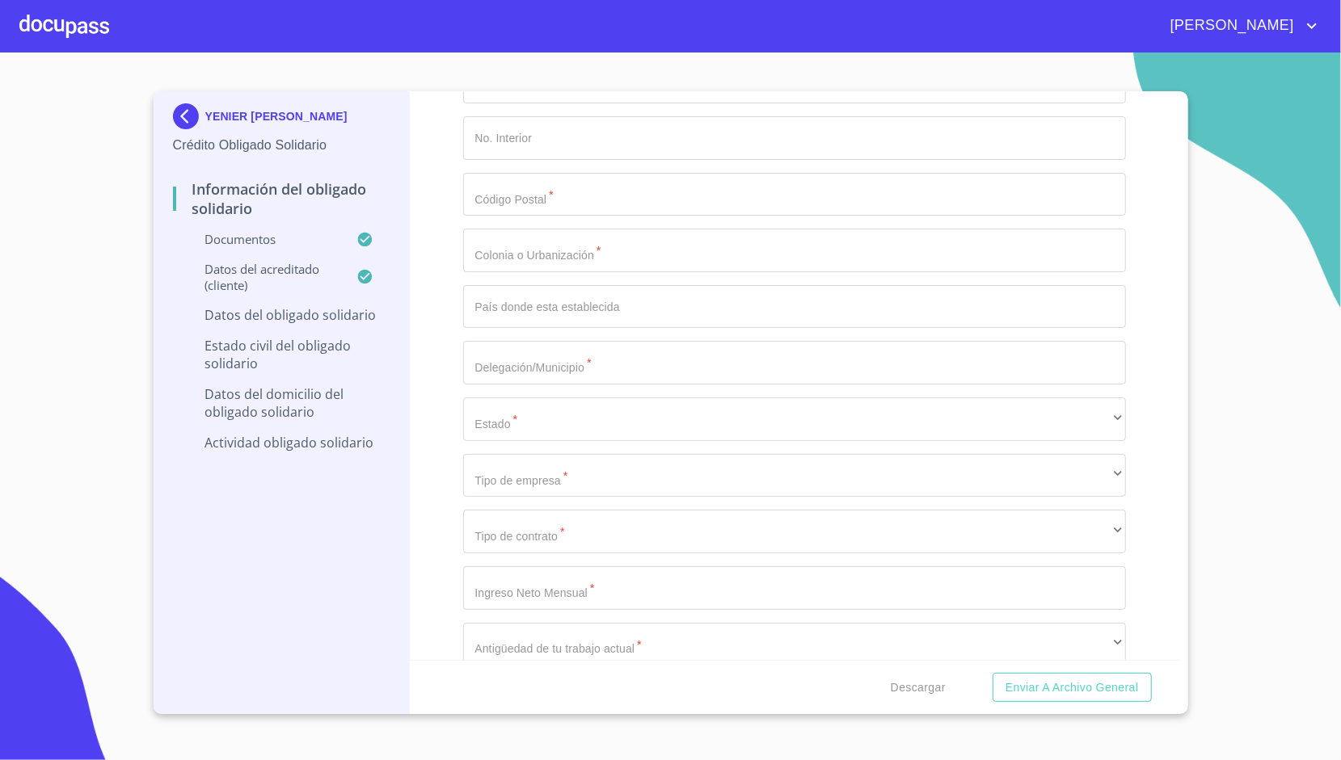
scroll to position [6806, 0]
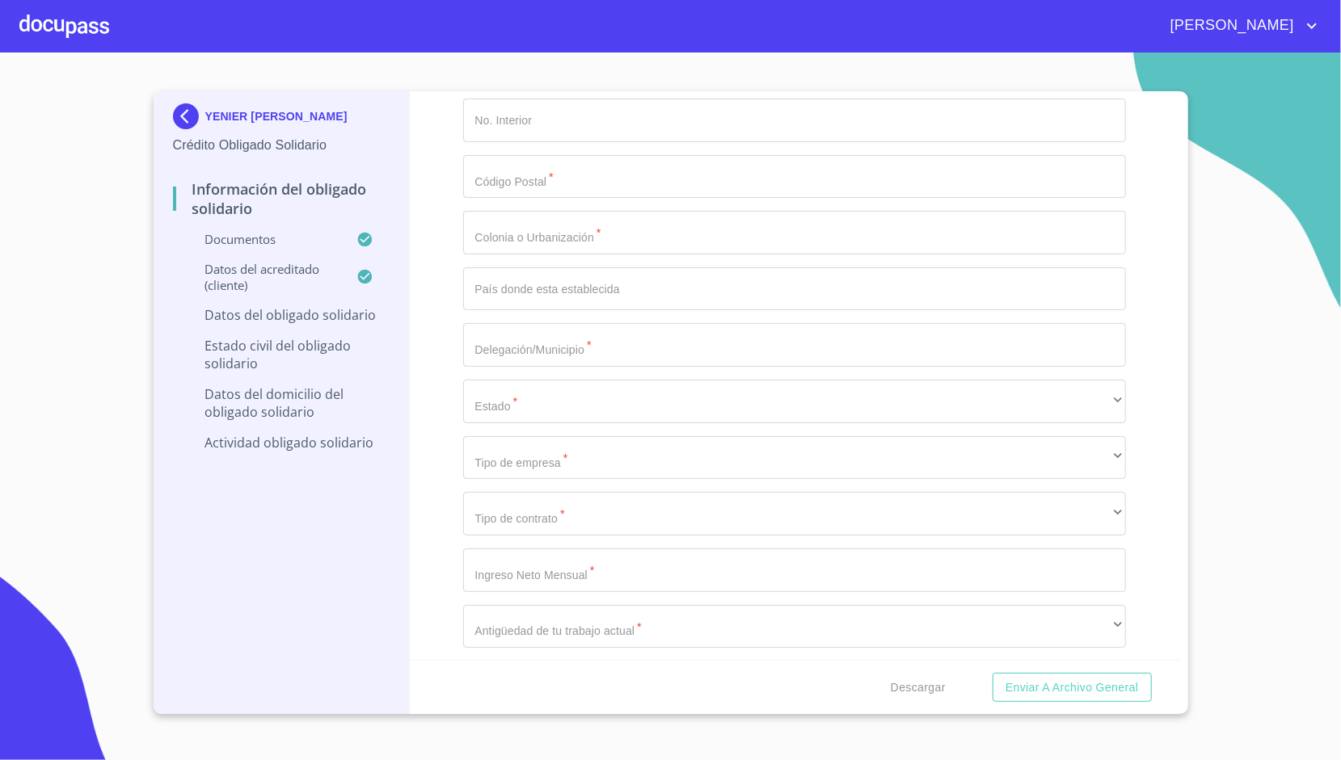
click at [436, 465] on div "Información del Obligado Solidario Documentos Documento de identificación Oblig…" at bounding box center [795, 375] width 770 height 569
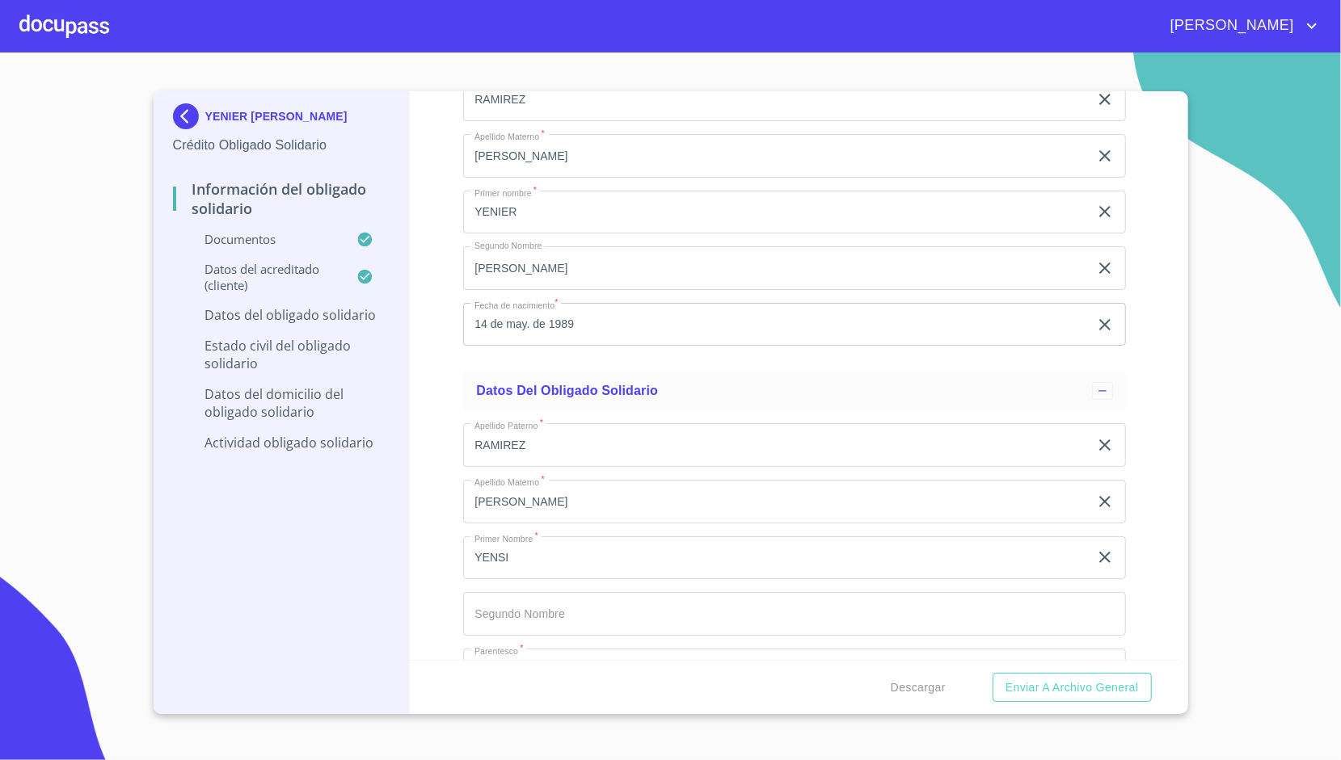
scroll to position [4091, 0]
